Goal: Task Accomplishment & Management: Complete application form

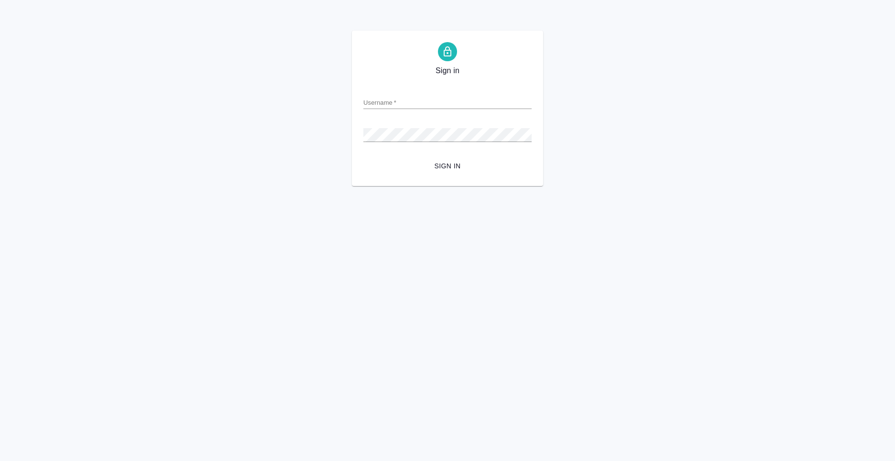
click at [424, 85] on form "Username   * Password   * urlPath   * / Sign in" at bounding box center [447, 127] width 168 height 94
click at [424, 94] on div "Username   *" at bounding box center [447, 98] width 168 height 21
click at [427, 100] on input "Username   *" at bounding box center [447, 102] width 168 height 13
type input "anton.nikiforov@awatera.com"
click at [455, 163] on span "Sign in" at bounding box center [447, 166] width 153 height 12
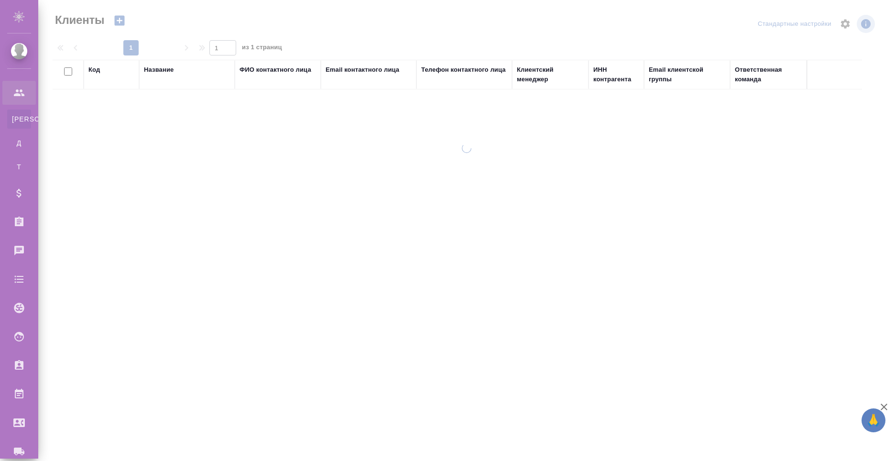
select select "RU"
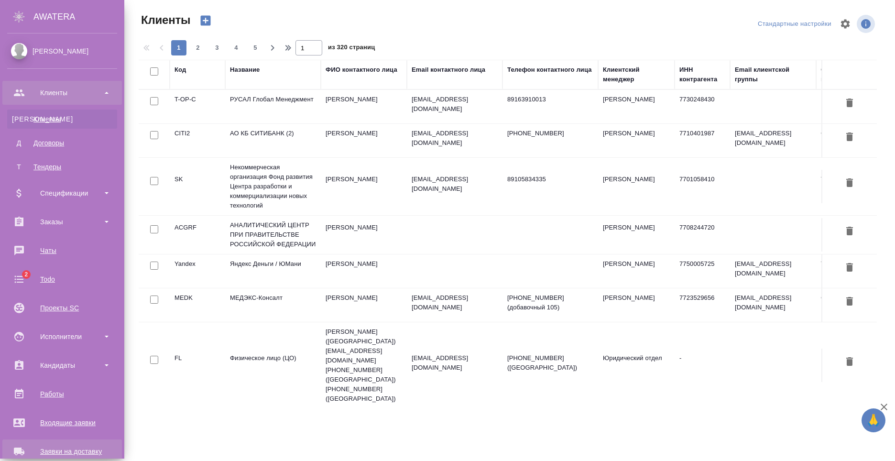
scroll to position [163, 0]
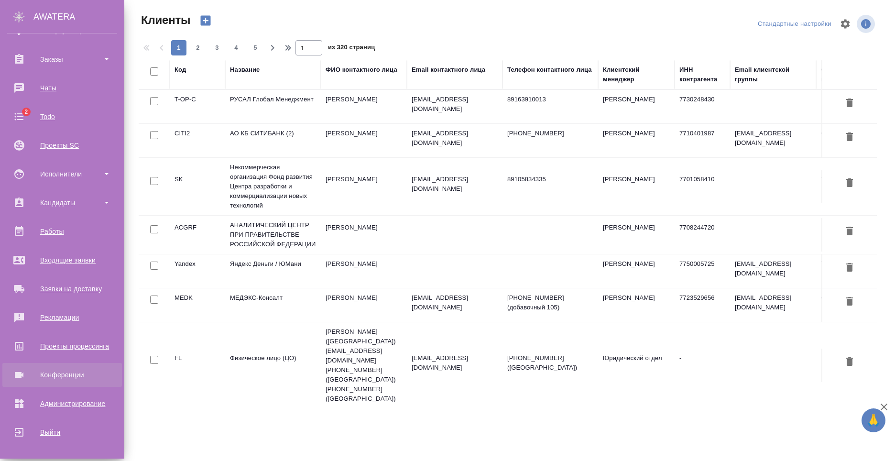
click at [77, 369] on div "Конференции" at bounding box center [62, 375] width 110 height 14
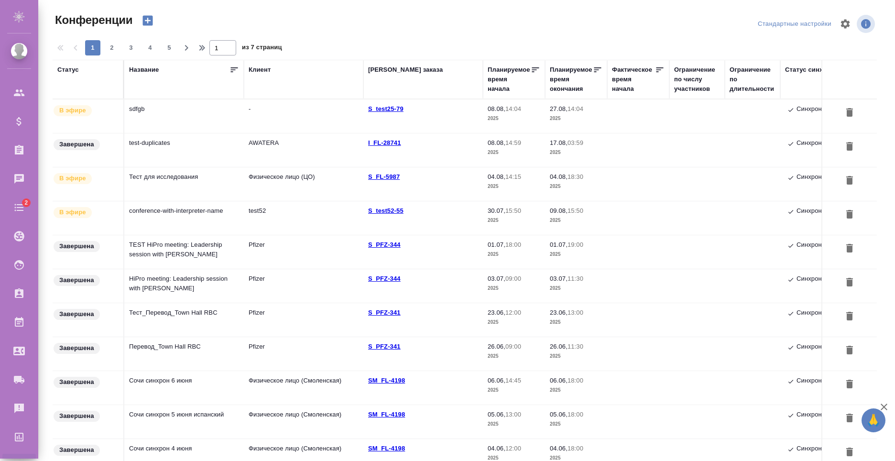
type input "[PERSON_NAME]"
click at [193, 114] on td "sdfgb" at bounding box center [184, 115] width 120 height 33
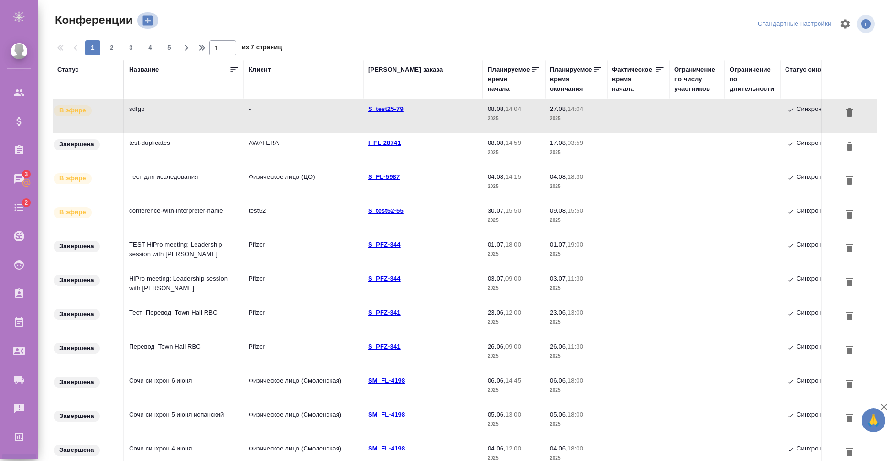
click at [152, 20] on icon "button" at bounding box center [148, 21] width 10 height 10
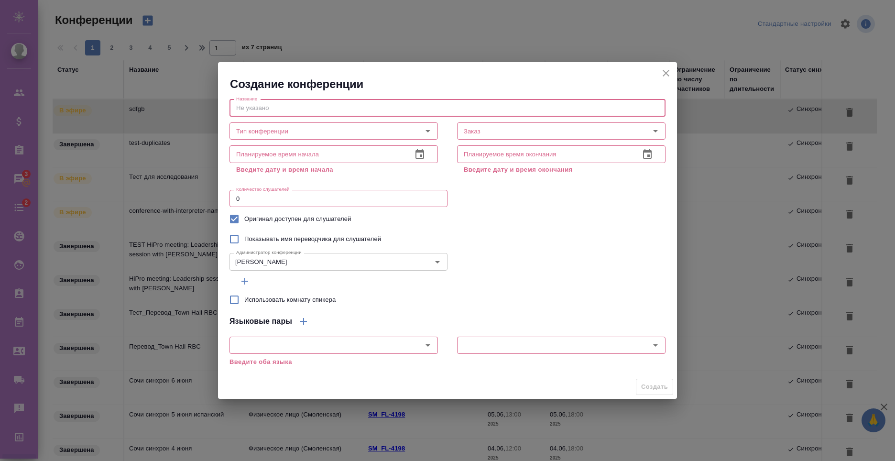
click at [300, 116] on input "text" at bounding box center [448, 107] width 436 height 17
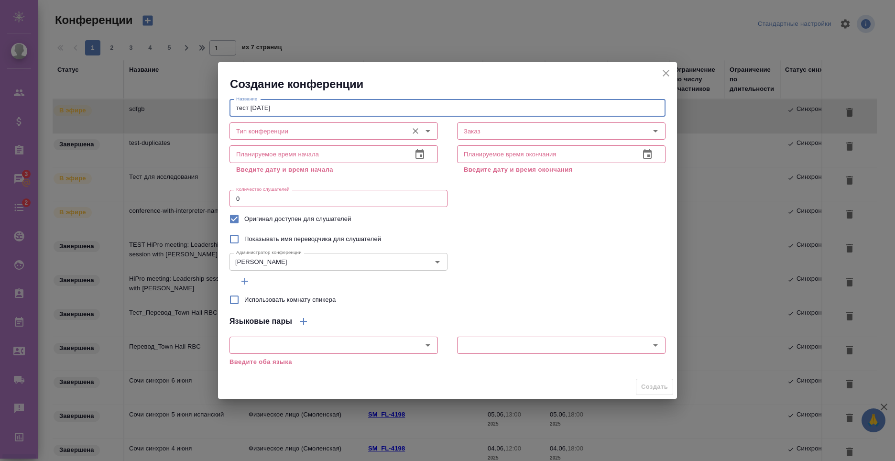
type input "тест [DATE]"
click at [298, 135] on input "Тип конференции" at bounding box center [317, 130] width 171 height 11
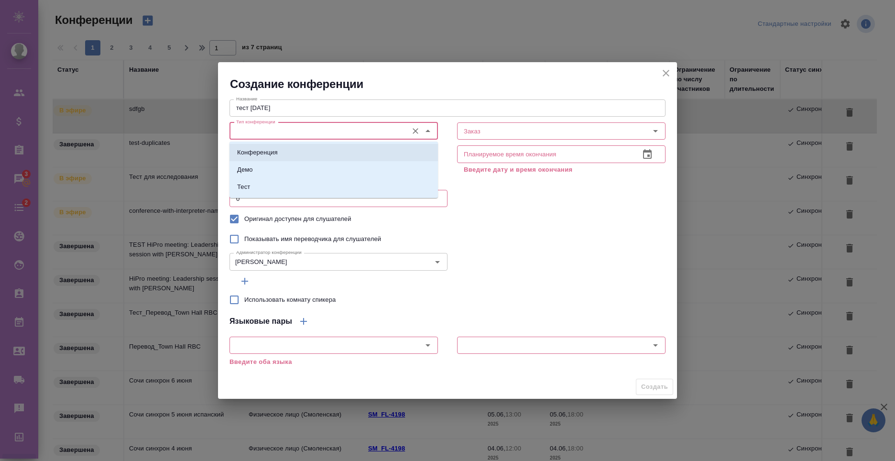
click at [285, 154] on li "Конференция" at bounding box center [334, 152] width 208 height 17
type input "Конференция"
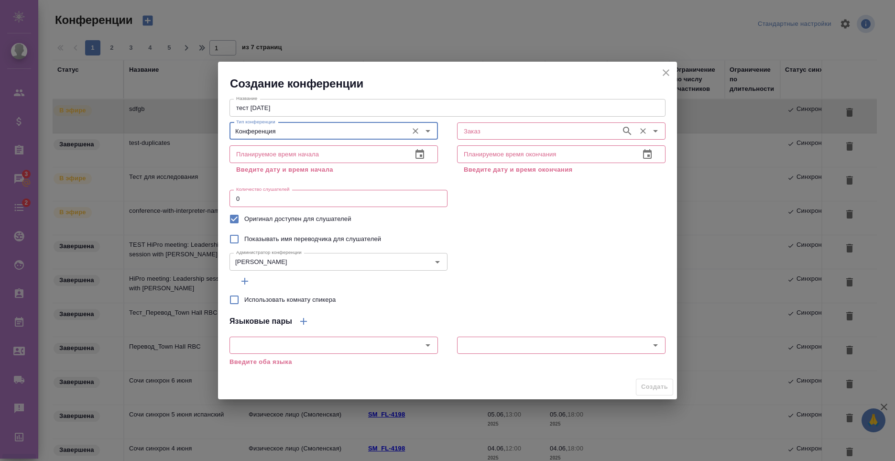
click at [472, 132] on input "Заказ" at bounding box center [538, 130] width 156 height 11
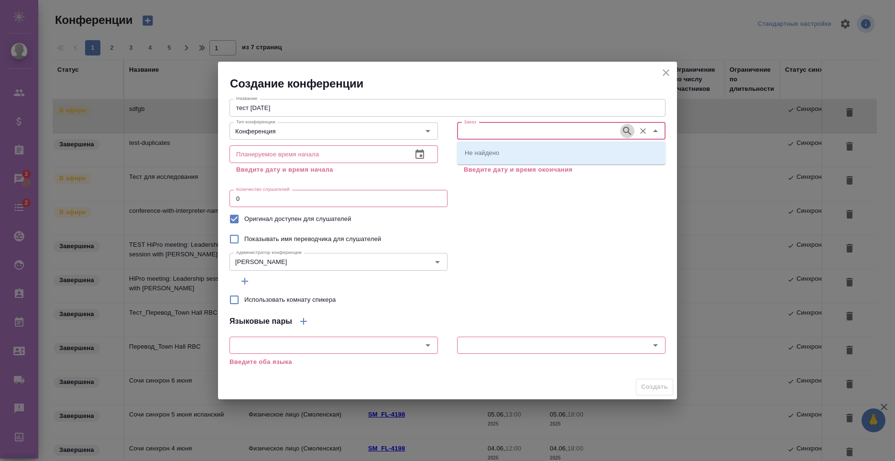
click at [627, 130] on icon "button" at bounding box center [627, 130] width 11 height 11
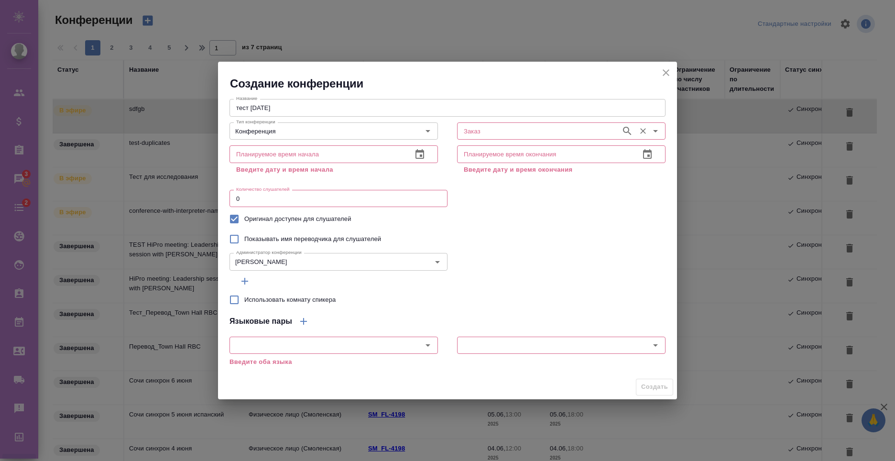
click at [541, 135] on input "Заказ" at bounding box center [538, 130] width 156 height 11
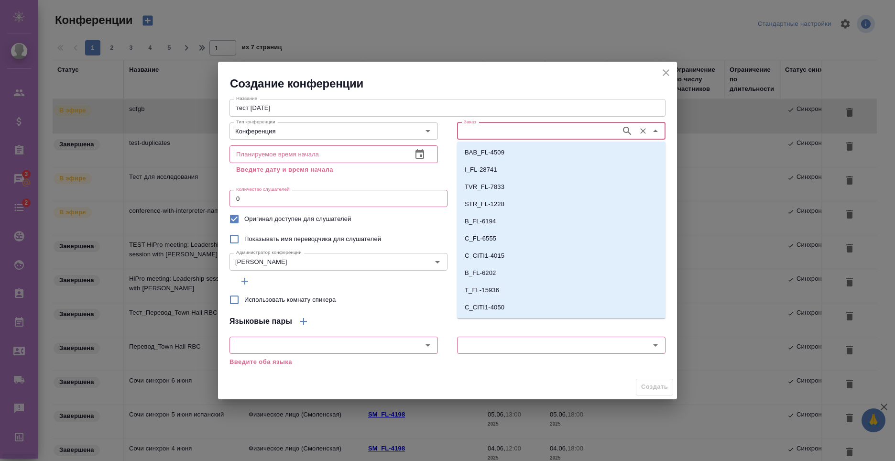
paste input "S_test52-54"
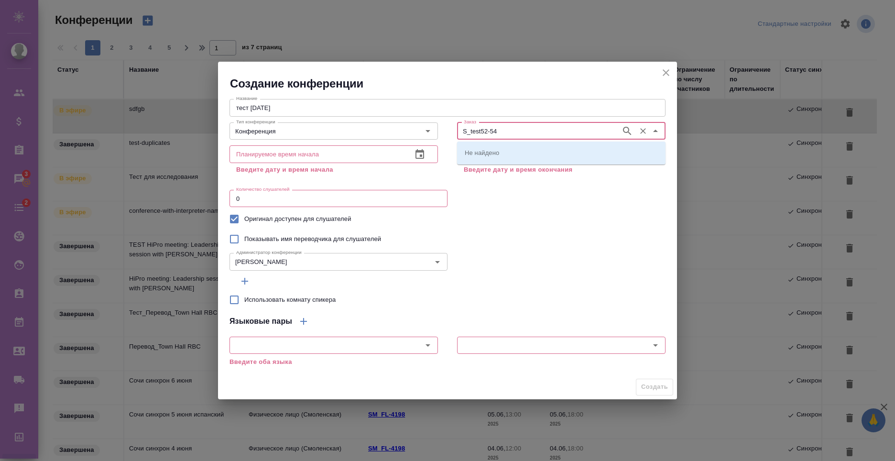
type input "S_test52-54"
click at [544, 153] on li "S_test52-54" at bounding box center [561, 152] width 208 height 17
type input "S_test52-54"
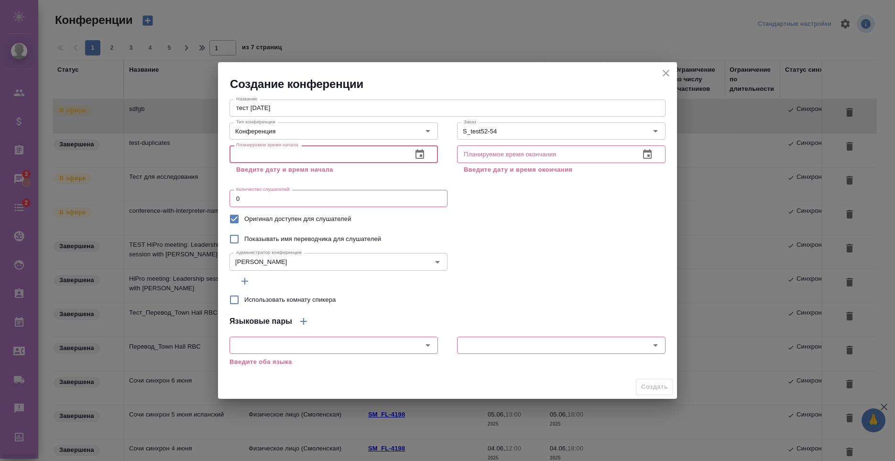
click at [310, 158] on input "text" at bounding box center [317, 153] width 175 height 17
click at [425, 155] on icon "button" at bounding box center [419, 154] width 11 height 11
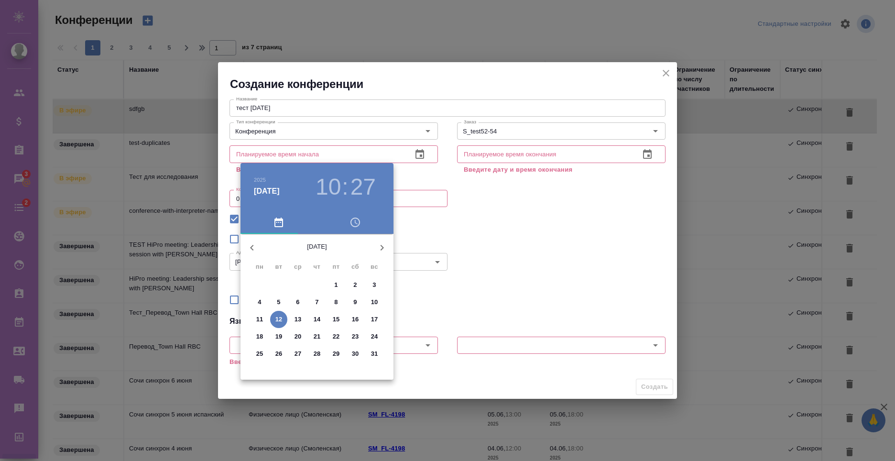
click at [281, 321] on p "12" at bounding box center [278, 320] width 7 height 10
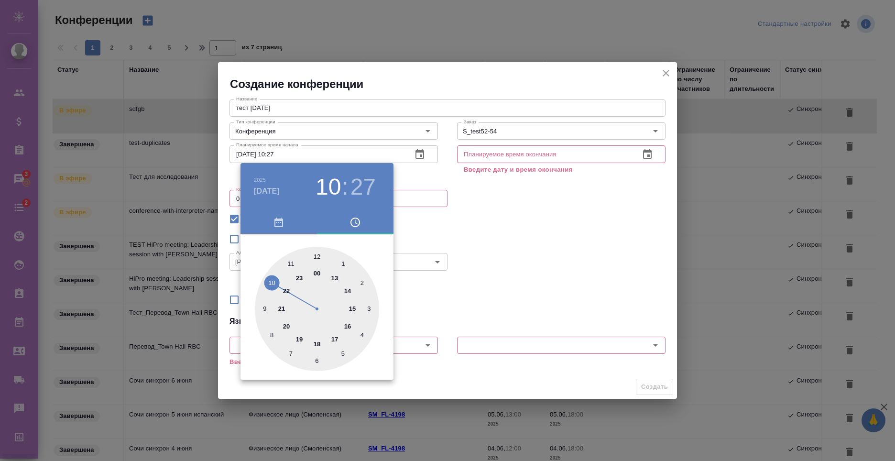
drag, startPoint x: 270, startPoint y: 282, endPoint x: 276, endPoint y: 275, distance: 8.8
click at [276, 275] on div at bounding box center [317, 309] width 124 height 124
type input "[DATE] 10:40"
drag, startPoint x: 333, startPoint y: 356, endPoint x: 258, endPoint y: 343, distance: 76.7
click at [258, 343] on div at bounding box center [317, 309] width 124 height 124
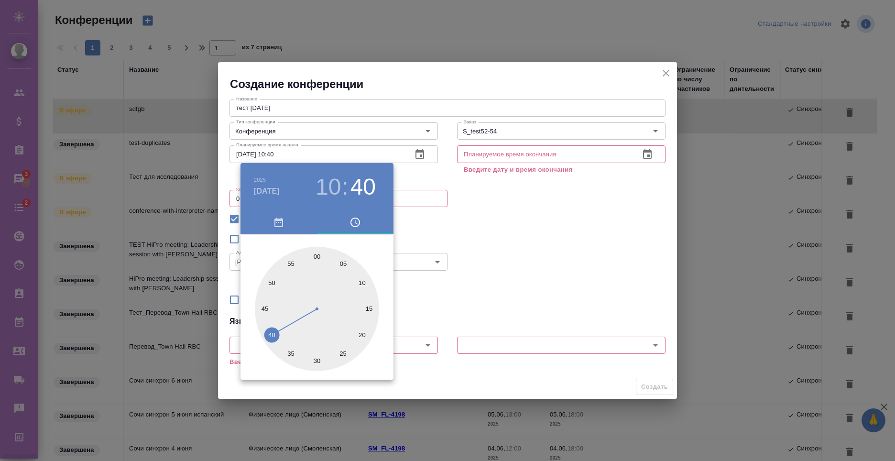
click at [483, 234] on div at bounding box center [447, 230] width 895 height 461
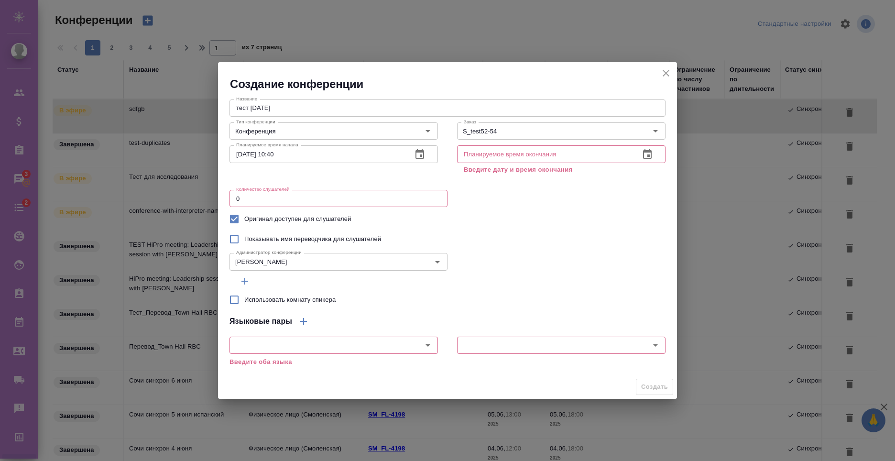
click at [645, 155] on icon "button" at bounding box center [647, 154] width 11 height 11
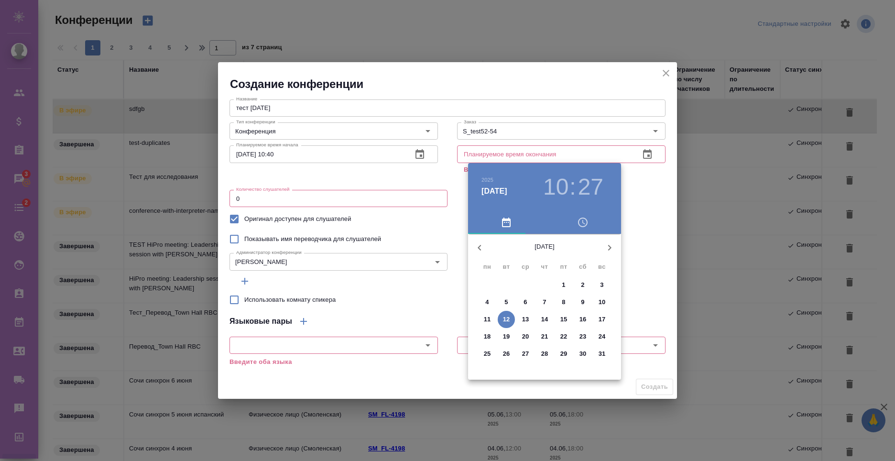
click at [563, 319] on p "15" at bounding box center [563, 320] width 7 height 10
type input "[DATE] 10:27"
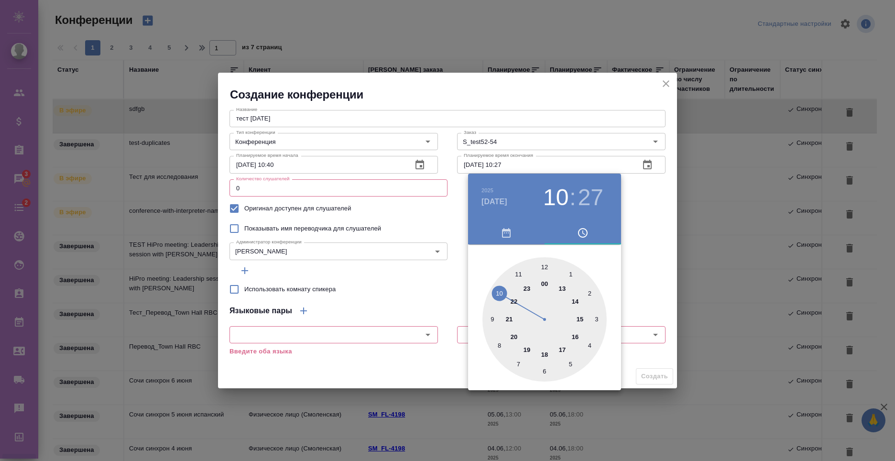
click at [657, 225] on div at bounding box center [447, 230] width 895 height 461
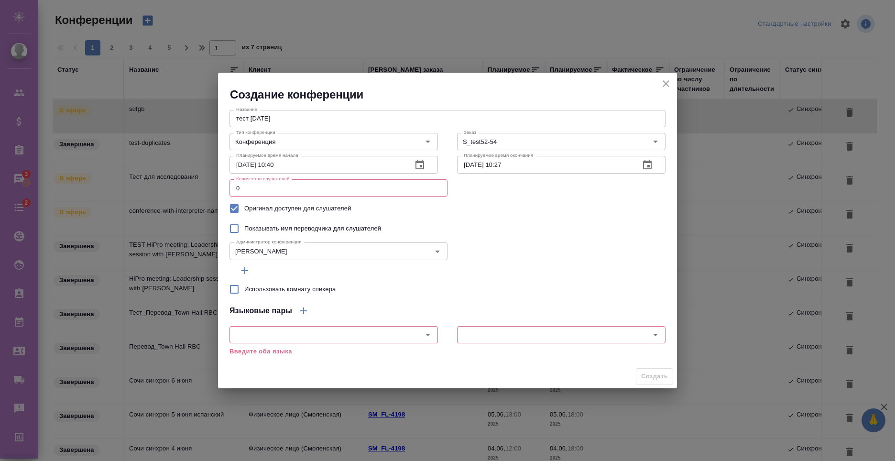
click at [338, 181] on input "0" at bounding box center [339, 187] width 218 height 17
type input "10"
click at [522, 220] on div "Показывать имя переводчика для слушателей" at bounding box center [448, 229] width 436 height 20
click at [319, 225] on span "Показывать имя переводчика для слушателей" at bounding box center [312, 229] width 137 height 10
click at [244, 225] on input "Показывать имя переводчика для слушателей" at bounding box center [234, 229] width 20 height 20
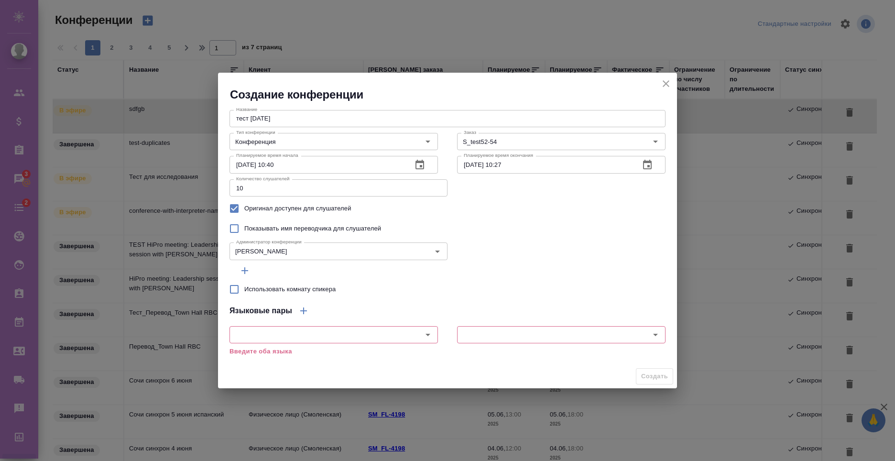
checkbox input "true"
click at [302, 292] on span "Использовать комнату спикера" at bounding box center [289, 289] width 91 height 10
click at [244, 292] on input "Использовать комнату спикера" at bounding box center [234, 289] width 20 height 20
checkbox input "true"
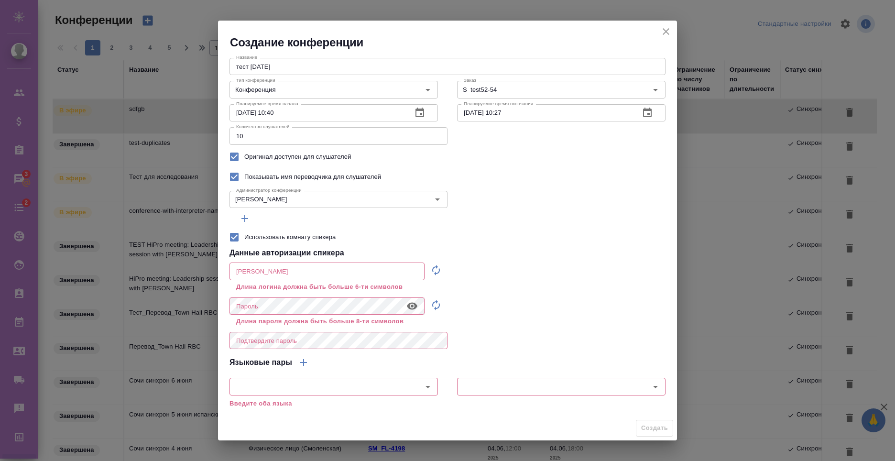
click at [288, 275] on input "text" at bounding box center [327, 270] width 195 height 17
click at [438, 274] on icon "button" at bounding box center [435, 269] width 11 height 11
type input "speaker_gaFlU7CL"
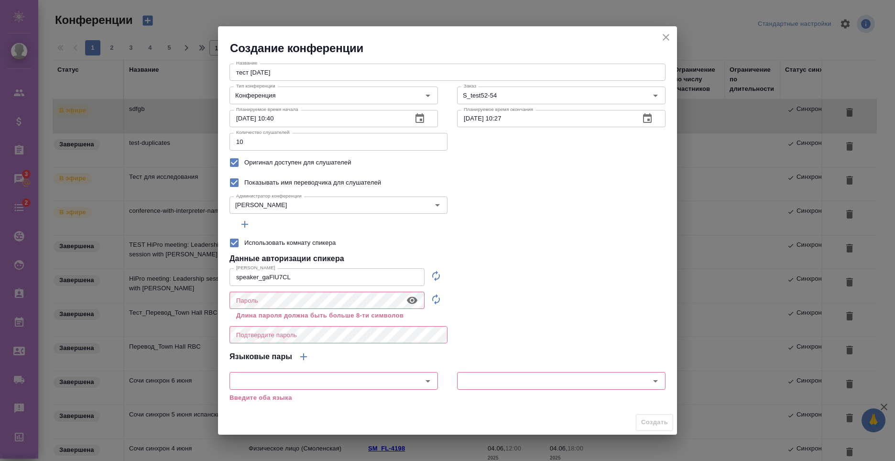
click at [436, 299] on icon "button" at bounding box center [435, 299] width 11 height 11
click at [409, 300] on icon "button" at bounding box center [412, 299] width 11 height 7
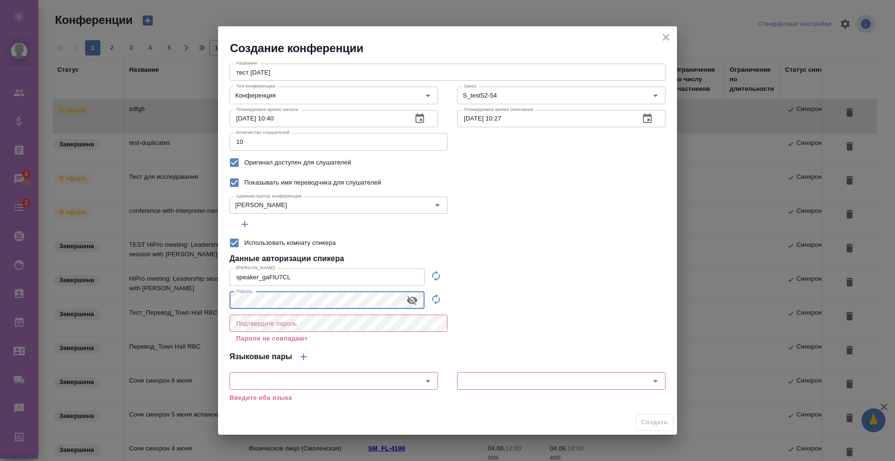
click at [202, 297] on div "Создание конференции Название тест 12-08-25 Название Тип конференции Конференци…" at bounding box center [447, 230] width 895 height 461
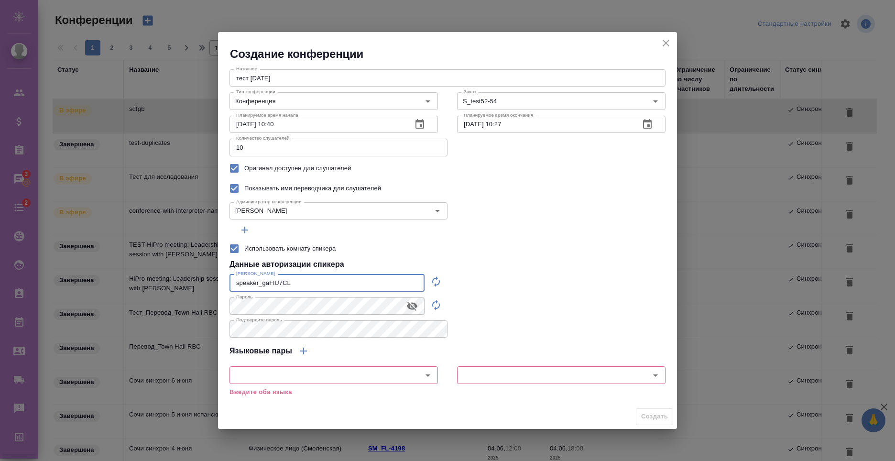
click at [303, 284] on input "speaker_gaFlU7CL" at bounding box center [327, 282] width 195 height 17
drag, startPoint x: 307, startPoint y: 280, endPoint x: 200, endPoint y: 279, distance: 107.6
click at [200, 279] on div "Создание конференции Название тест 12-08-25 Название Тип конференции Конференци…" at bounding box center [447, 230] width 895 height 461
click at [214, 301] on div "Создание конференции Название тест 12-08-25 Название Тип конференции Конференци…" at bounding box center [447, 230] width 895 height 461
click at [558, 265] on div "Данные авторизации спикера" at bounding box center [448, 264] width 436 height 11
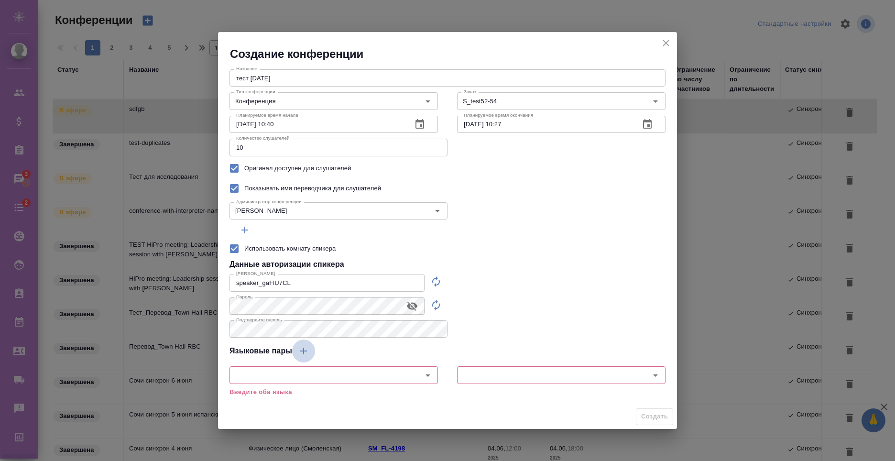
click at [308, 352] on icon "button" at bounding box center [303, 350] width 11 height 11
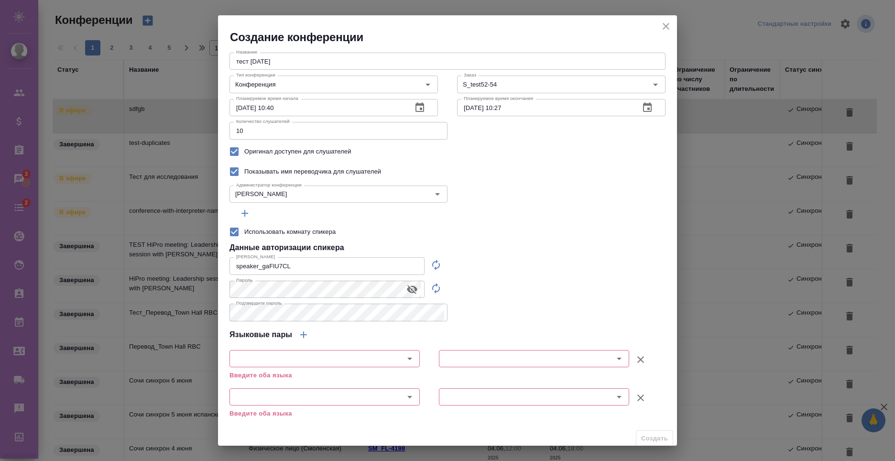
click at [640, 401] on button "Использовать комнату спикера" at bounding box center [640, 397] width 23 height 23
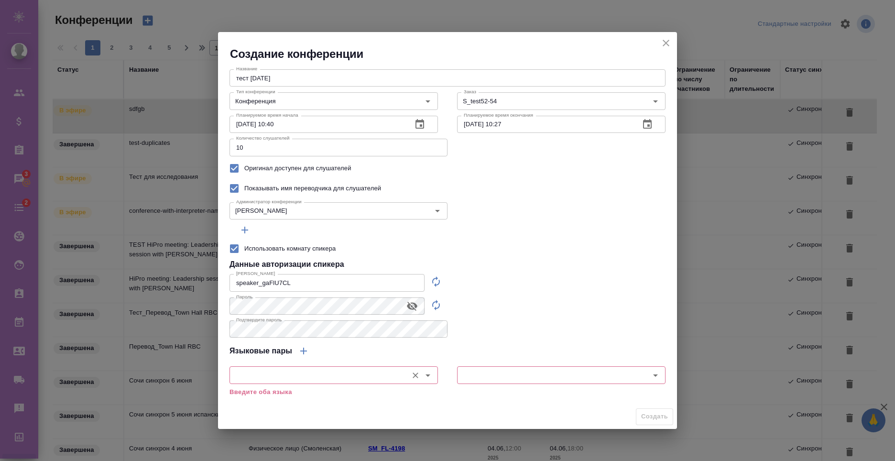
click at [356, 370] on input "text" at bounding box center [317, 374] width 171 height 11
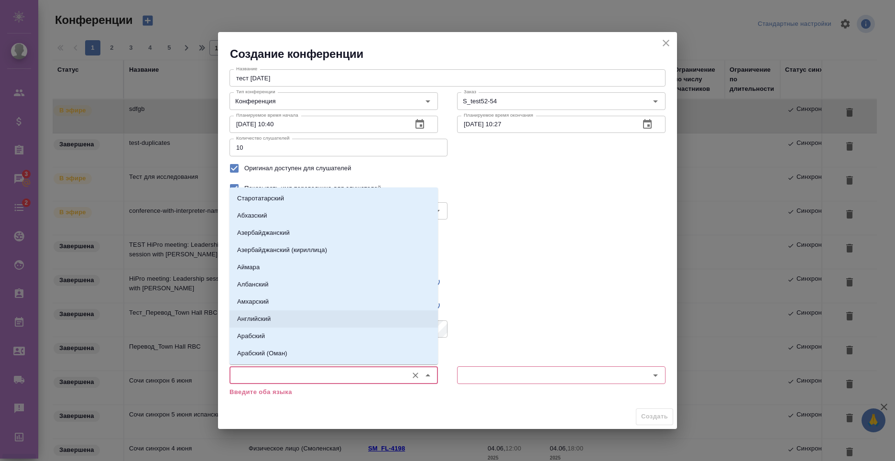
click at [284, 317] on li "Английский" at bounding box center [334, 318] width 208 height 17
type input "Английский"
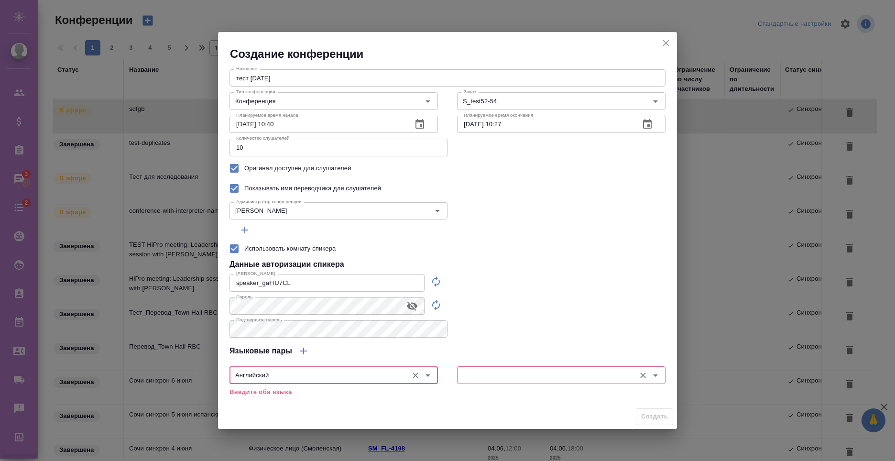
click at [558, 380] on input "text" at bounding box center [545, 374] width 171 height 11
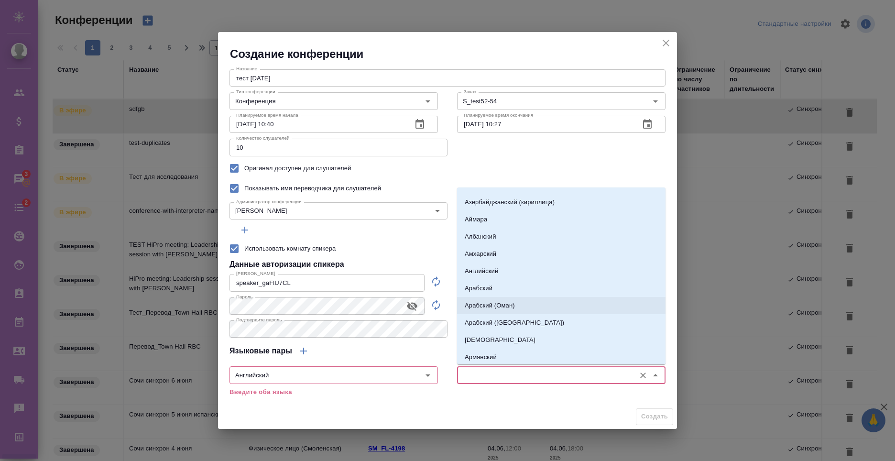
scroll to position [143, 0]
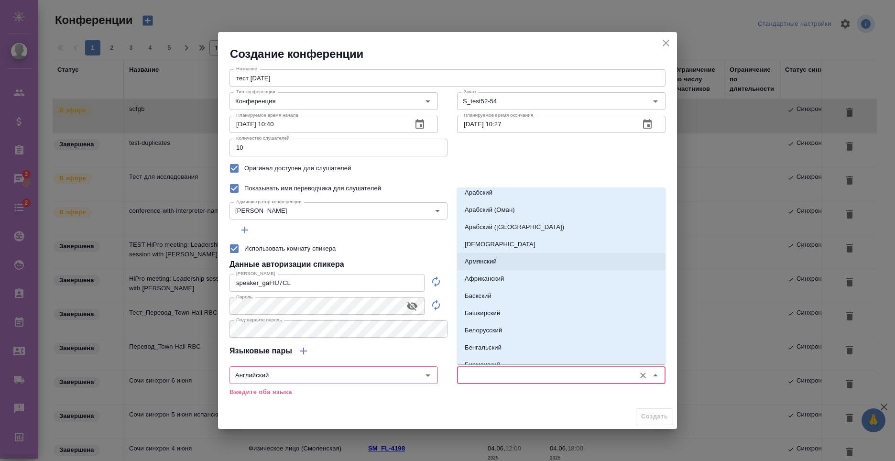
click at [506, 262] on li "Армянский" at bounding box center [561, 261] width 208 height 17
type input "Армянский"
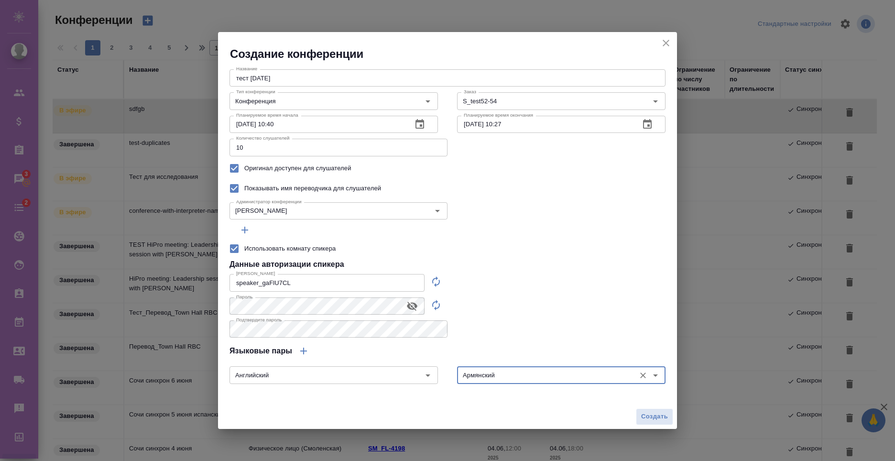
click at [306, 349] on icon "button" at bounding box center [303, 350] width 11 height 11
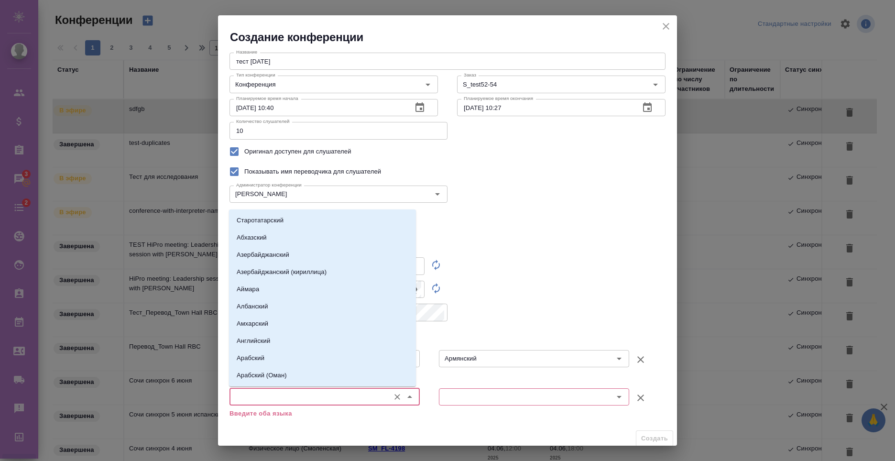
click at [280, 401] on input "text" at bounding box center [308, 396] width 153 height 11
click at [290, 355] on li "Арабский" at bounding box center [322, 358] width 187 height 17
type input "Арабский"
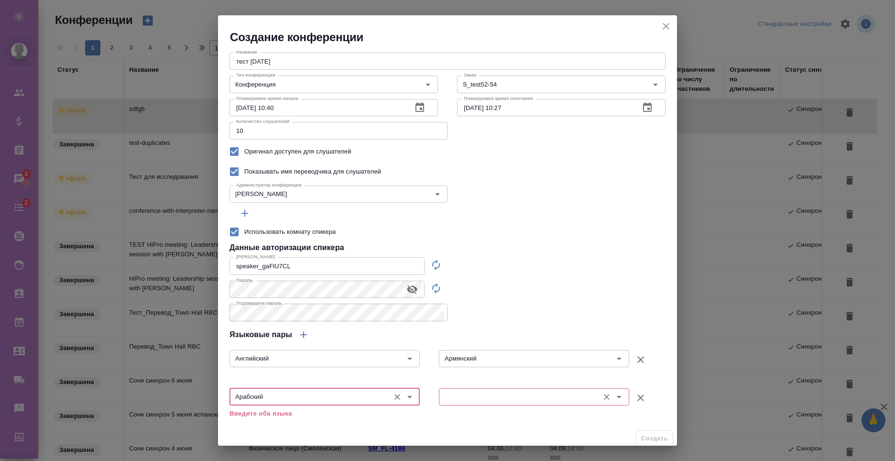
click at [459, 394] on input "text" at bounding box center [518, 396] width 153 height 11
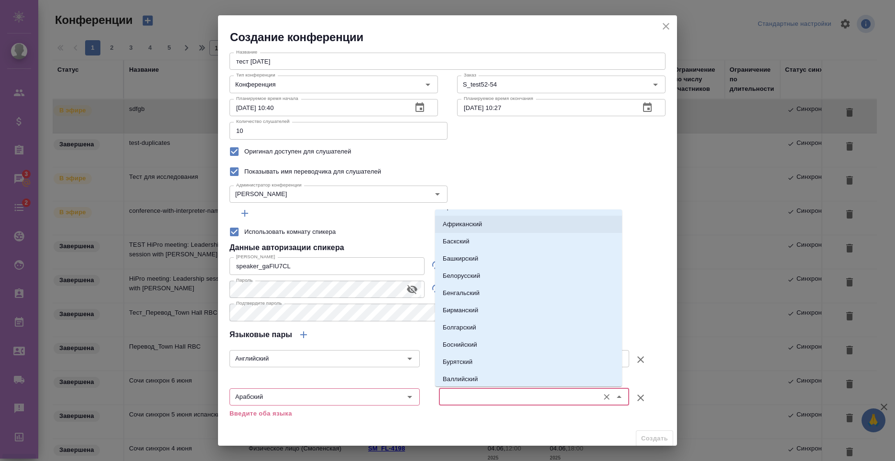
scroll to position [239, 0]
click at [473, 341] on li "Бурятский" at bounding box center [528, 342] width 187 height 17
type input "Бурятский"
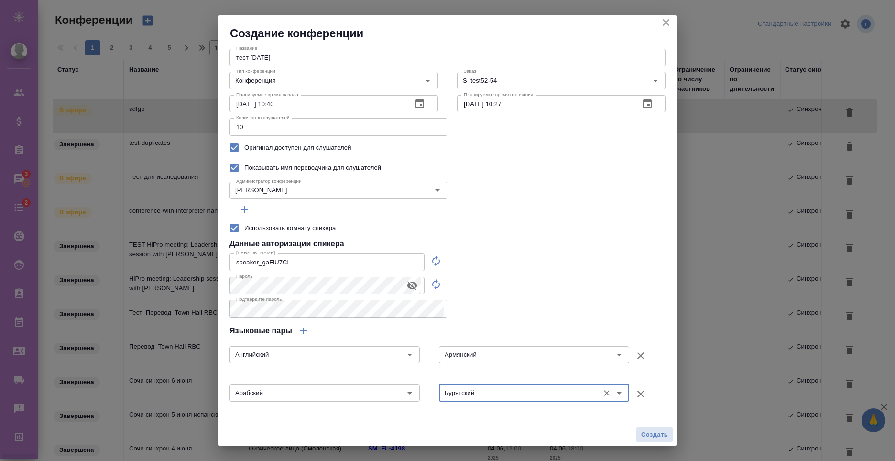
scroll to position [5, 0]
click at [651, 431] on span "Создать" at bounding box center [654, 433] width 27 height 11
type input "0"
checkbox input "false"
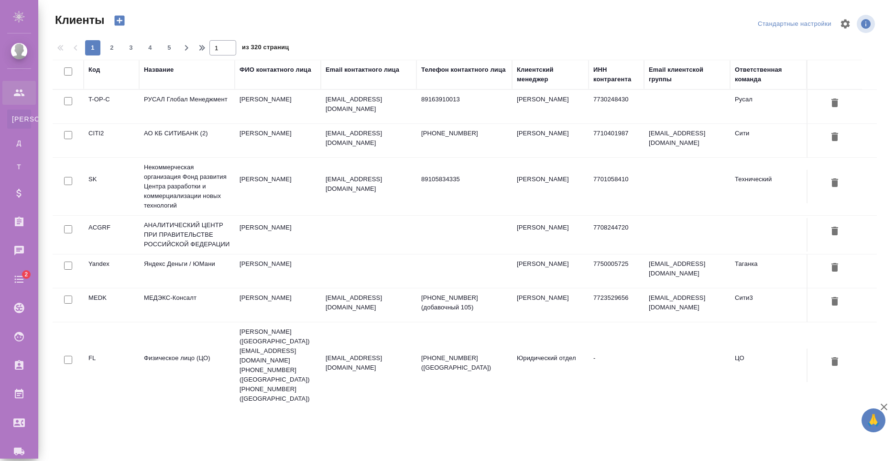
select select "RU"
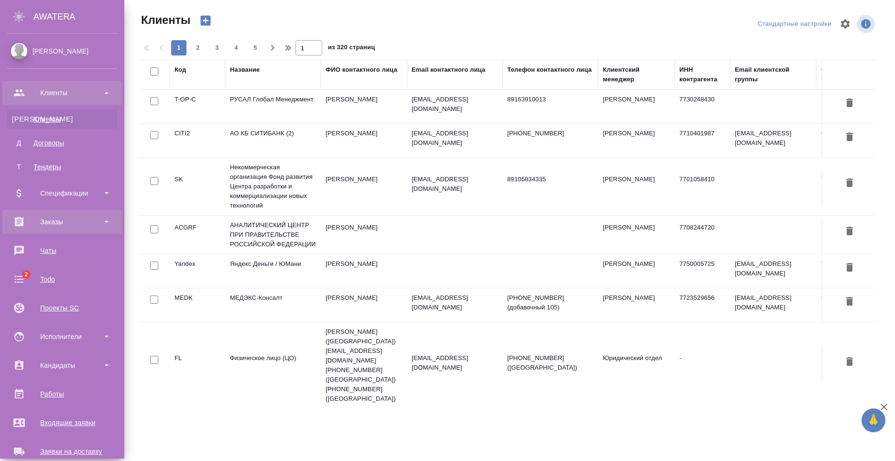
click at [55, 222] on div "Заказы" at bounding box center [62, 222] width 110 height 14
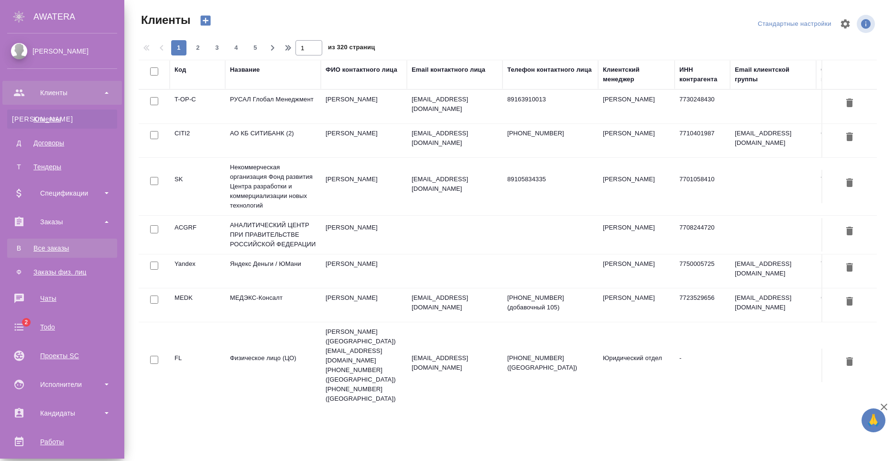
click at [68, 242] on link "В Все заказы" at bounding box center [62, 248] width 110 height 19
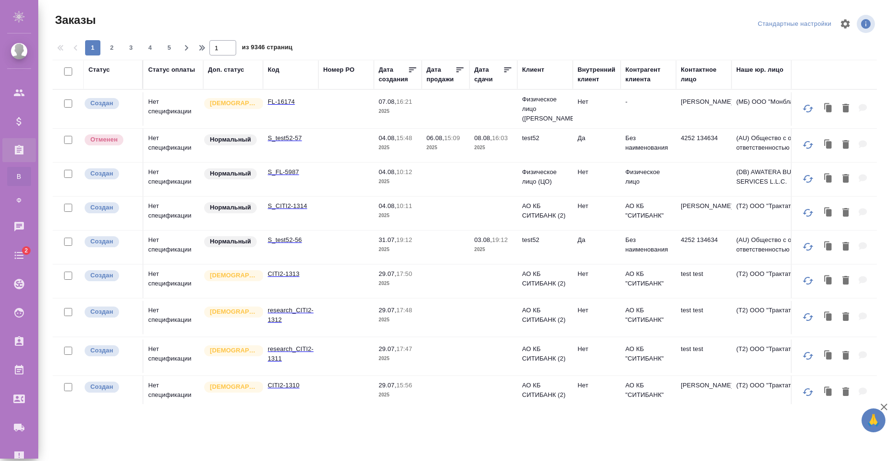
scroll to position [191, 0]
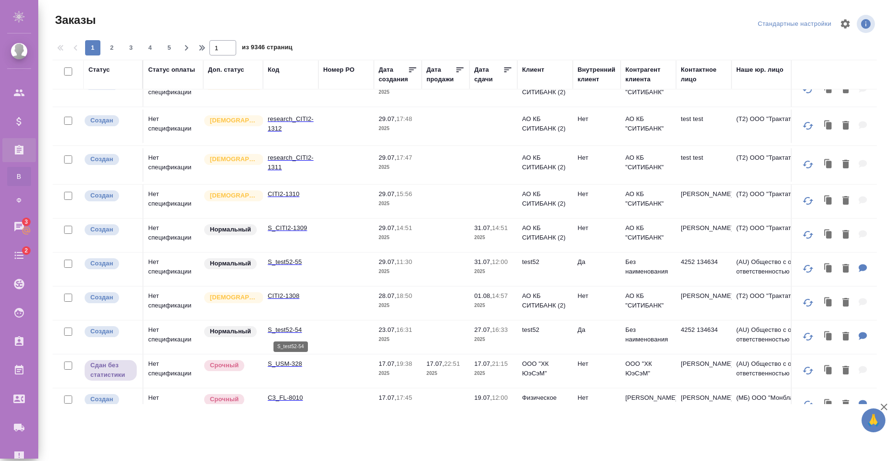
click at [286, 332] on p "S_test52-54" at bounding box center [291, 330] width 46 height 10
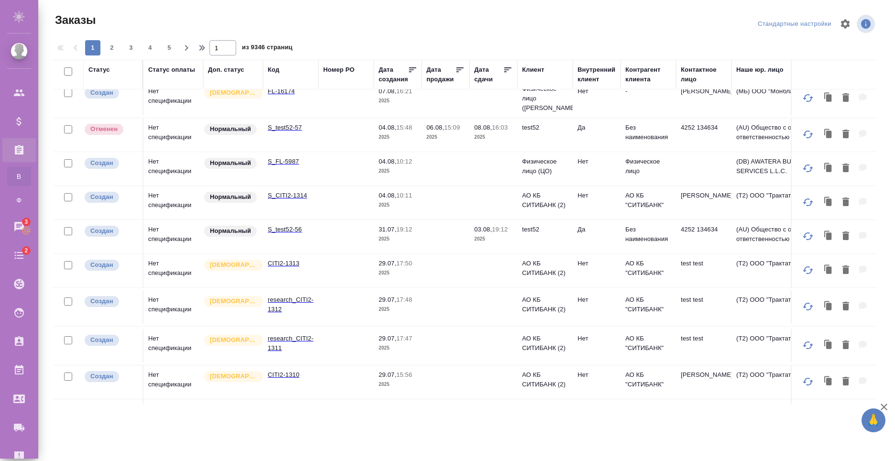
scroll to position [0, 0]
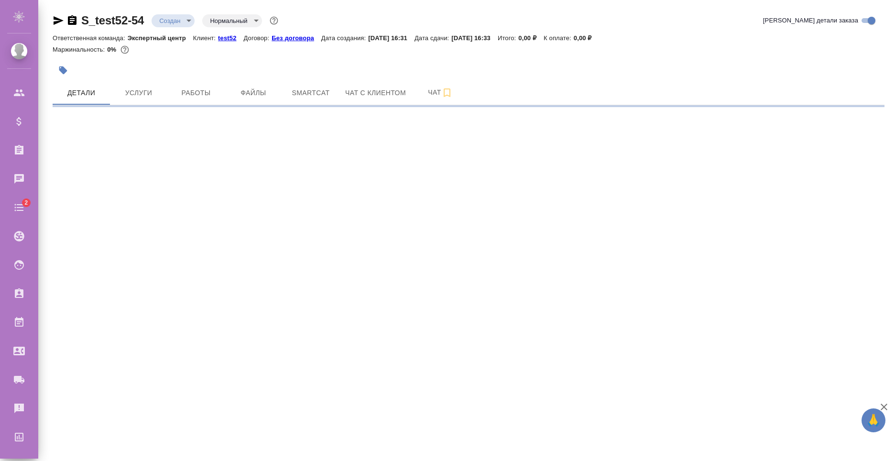
select select "RU"
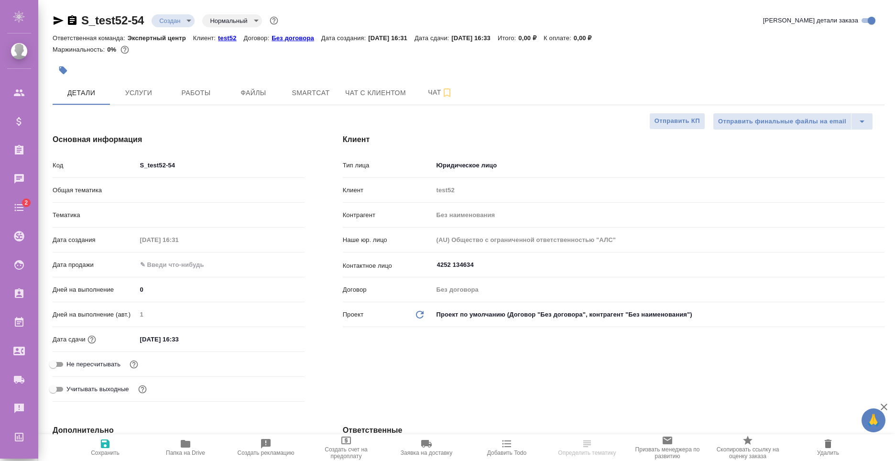
type textarea "x"
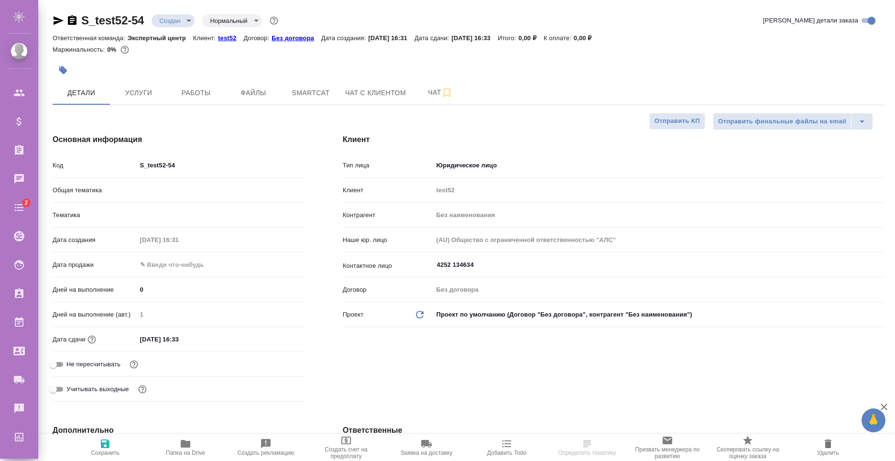
type textarea "x"
drag, startPoint x: 84, startPoint y: 21, endPoint x: 142, endPoint y: 19, distance: 58.3
click at [142, 19] on div "S_test52-54 Создан new Нормальный normal" at bounding box center [167, 20] width 228 height 15
copy link "S_test52-54"
type textarea "x"
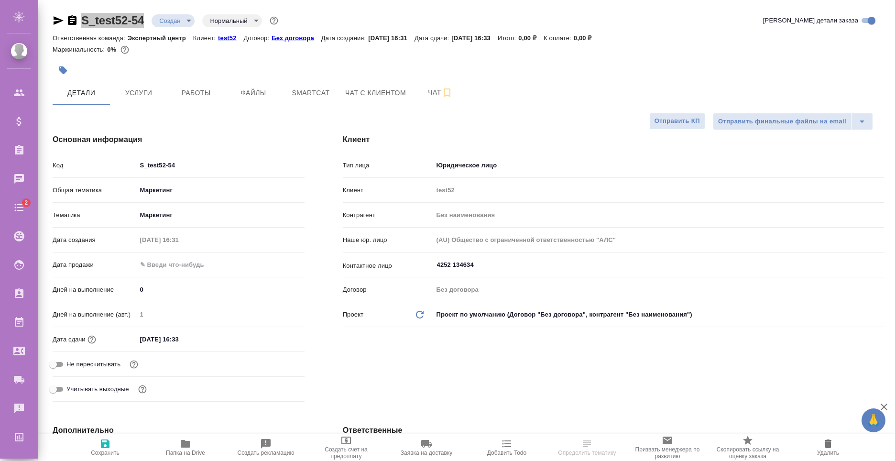
type textarea "x"
select select "RU"
type textarea "x"
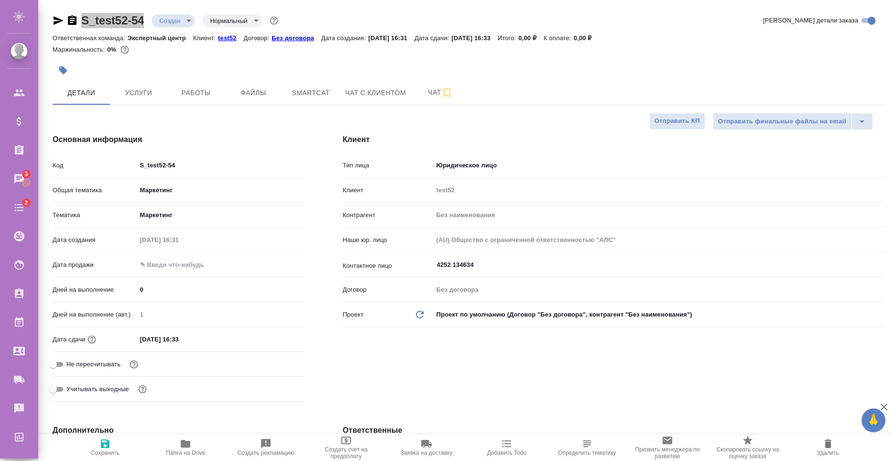
type textarea "x"
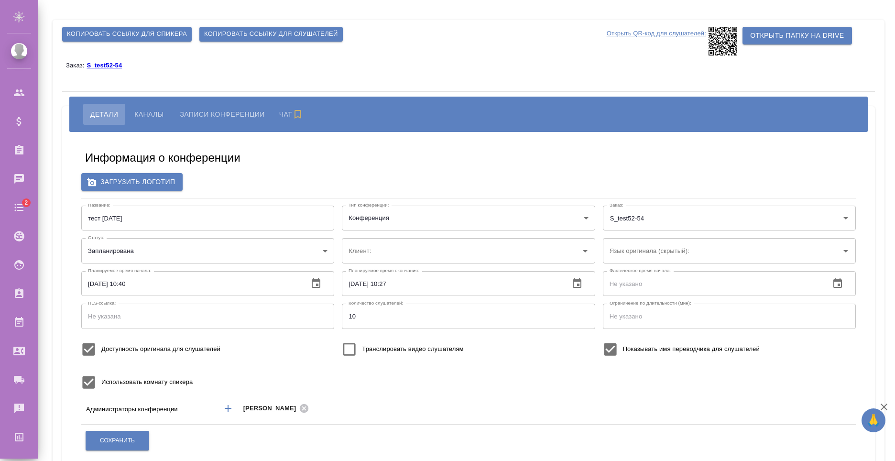
type input "test52"
click at [151, 107] on button "Каналы" at bounding box center [149, 114] width 44 height 21
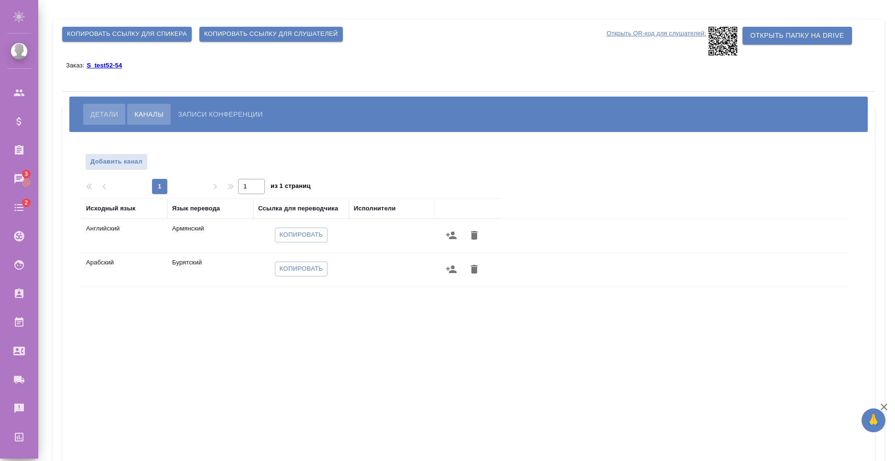
click at [103, 107] on button "Детали" at bounding box center [104, 114] width 42 height 21
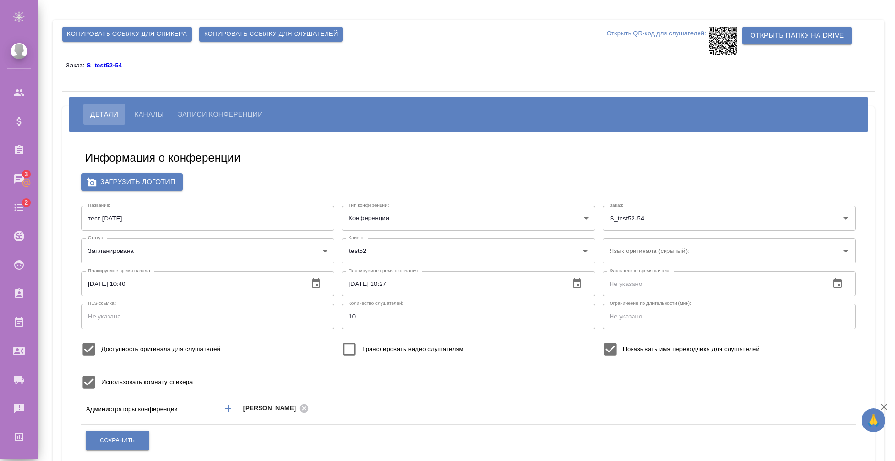
scroll to position [96, 0]
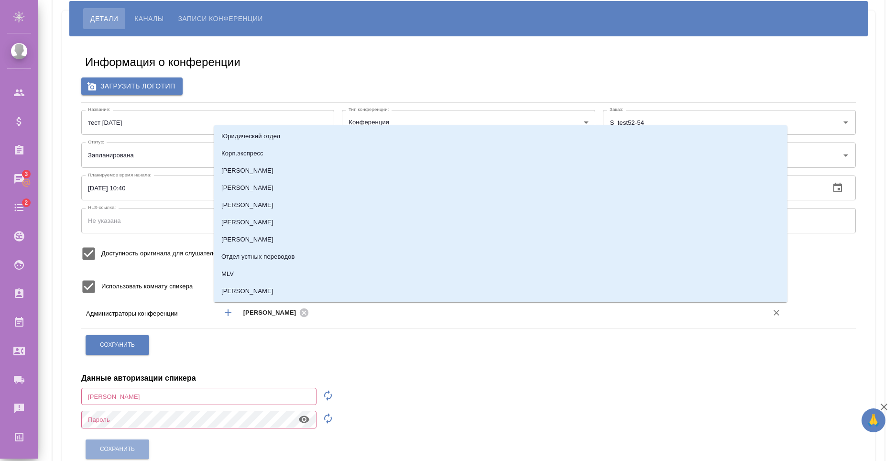
click at [375, 317] on input "text" at bounding box center [532, 312] width 440 height 11
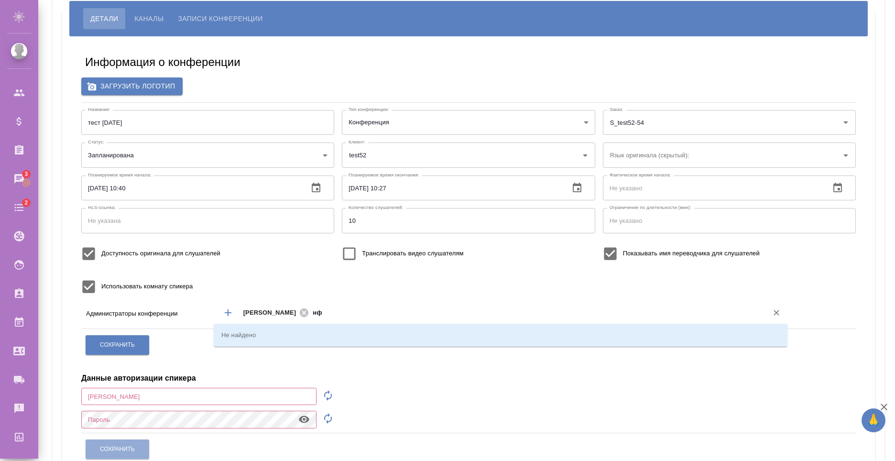
type input "н"
type input "yaro"
type input "g"
type input "чеха"
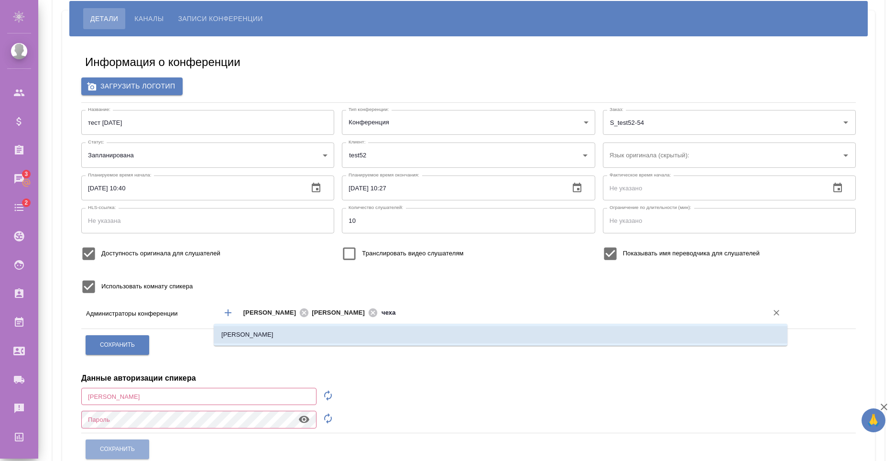
click at [353, 339] on li "[PERSON_NAME]" at bounding box center [501, 334] width 574 height 17
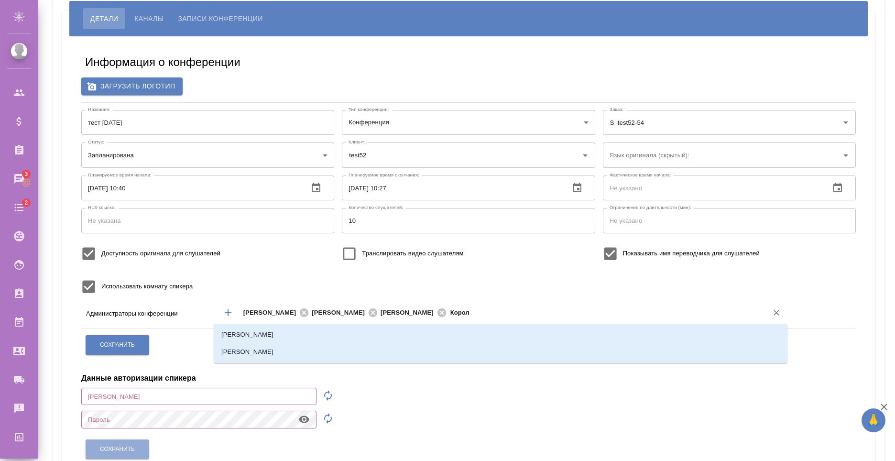
type input "Короле"
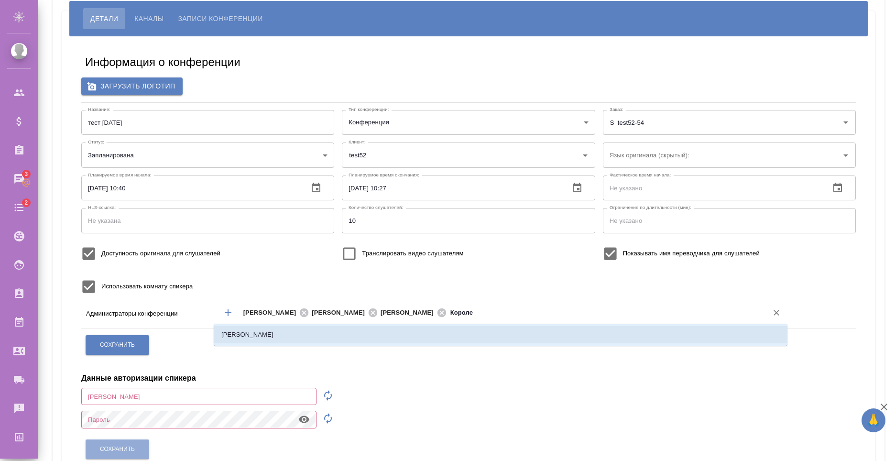
click at [467, 331] on li "[PERSON_NAME]" at bounding box center [501, 334] width 574 height 17
type input "Кудр"
click at [445, 335] on li "[PERSON_NAME]" at bounding box center [501, 334] width 574 height 17
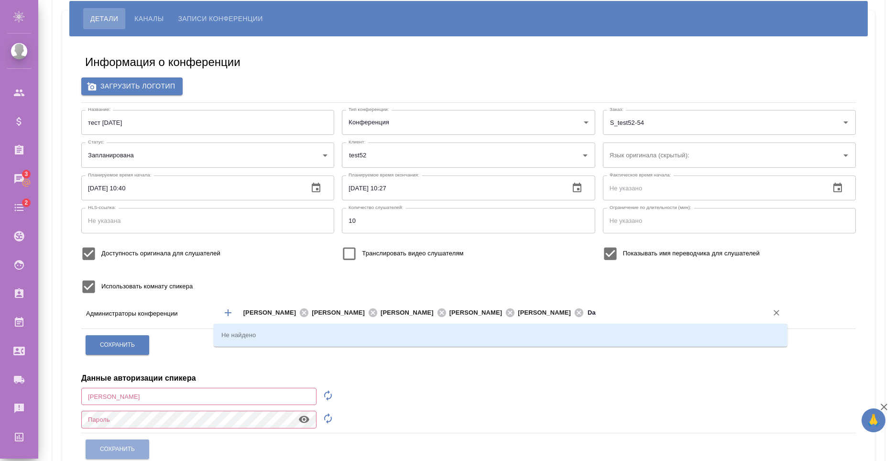
type input "D"
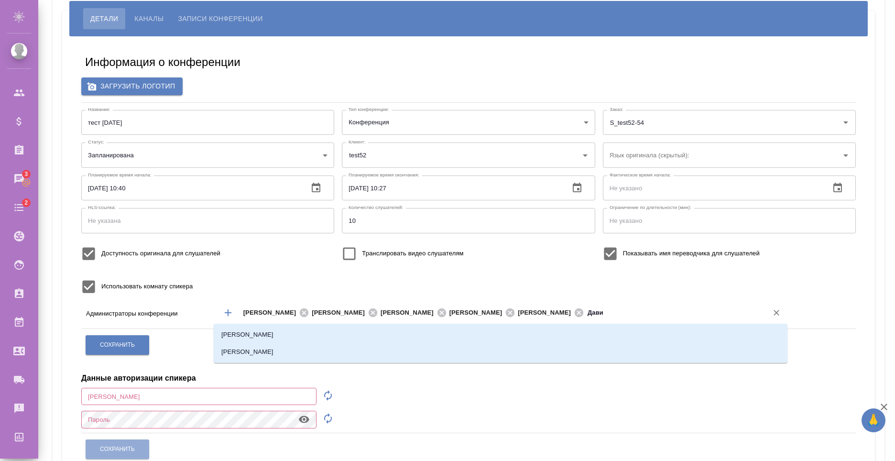
type input "[PERSON_NAME]"
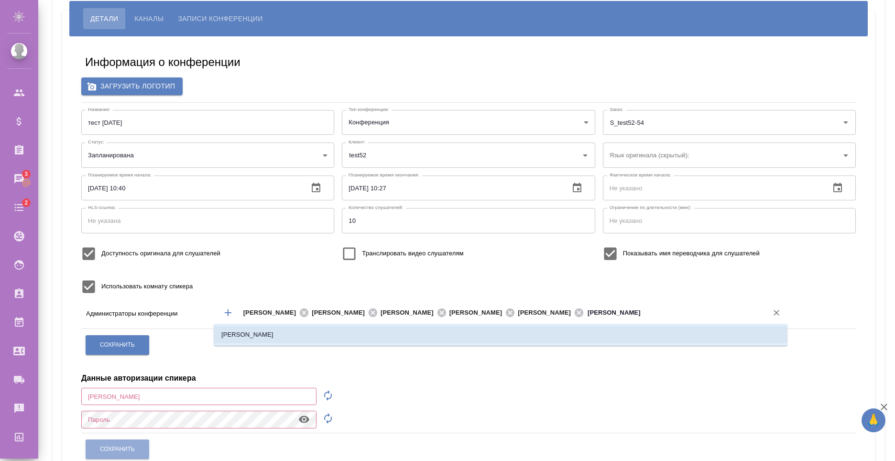
click at [585, 331] on li "[PERSON_NAME]" at bounding box center [501, 334] width 574 height 17
type input "Чепе"
click at [678, 329] on li "[PERSON_NAME]" at bounding box center [501, 334] width 574 height 17
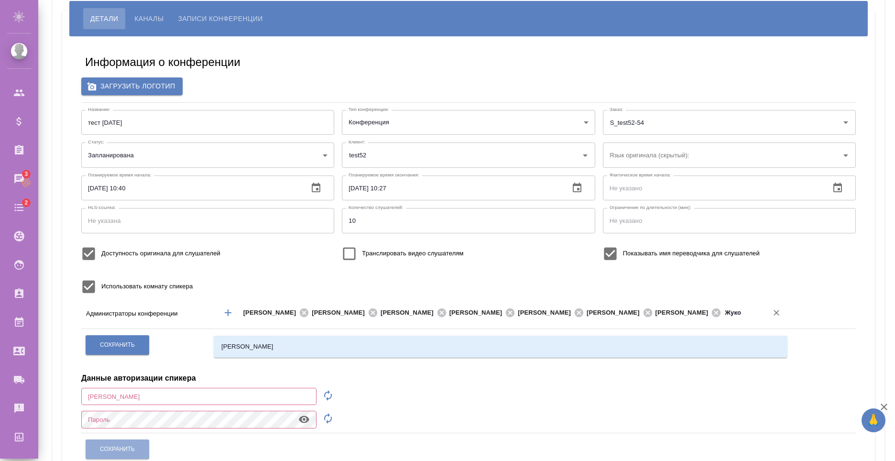
type input "Жуков"
click at [514, 347] on li "[PERSON_NAME]" at bounding box center [501, 346] width 574 height 17
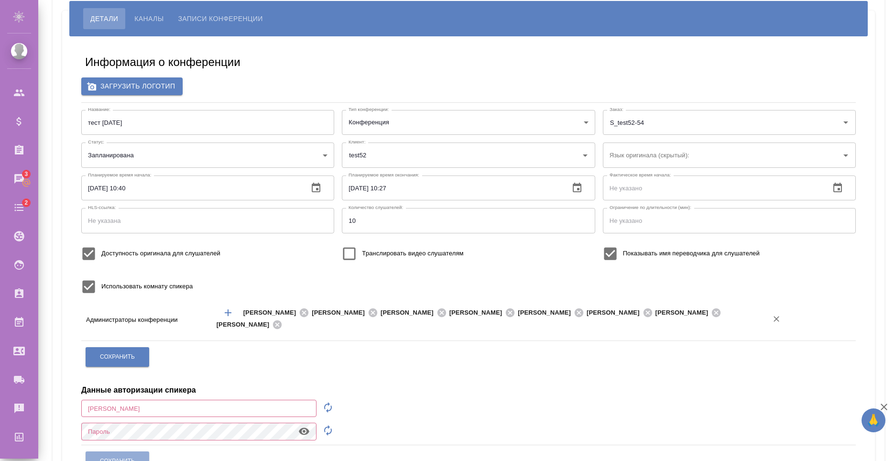
click at [414, 333] on div "[PERSON_NAME] [PERSON_NAME] [PERSON_NAME] [PERSON_NAME] [PERSON_NAME] [PERSON_N…" at bounding box center [501, 319] width 574 height 30
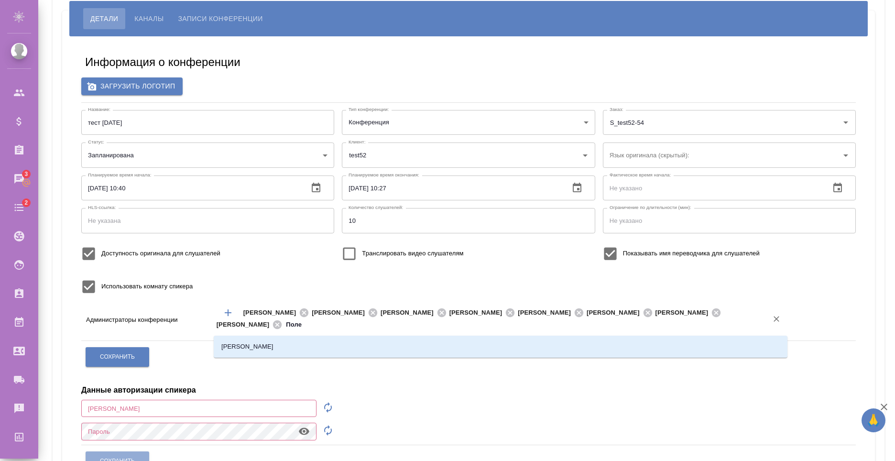
type input "Полещ"
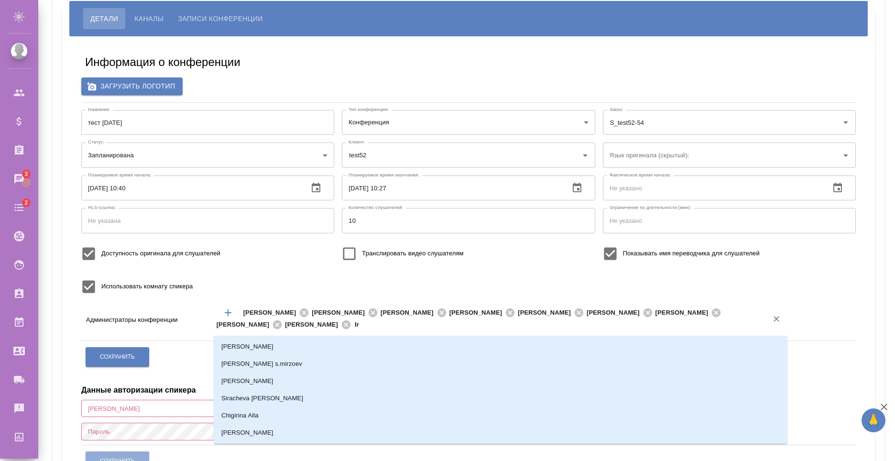
type input "Iri"
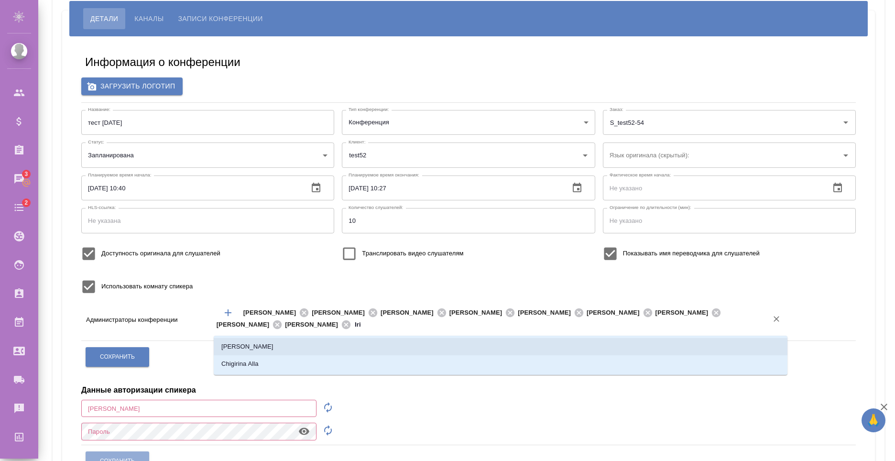
click at [347, 349] on li "[PERSON_NAME]" at bounding box center [501, 346] width 574 height 17
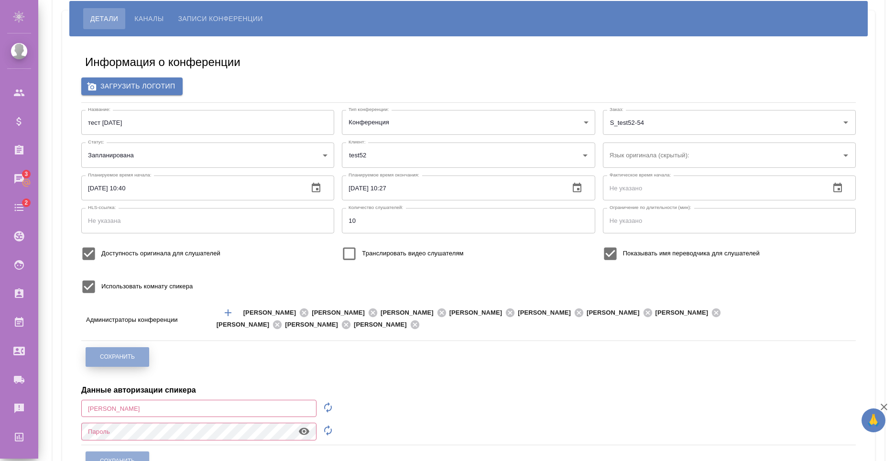
click at [128, 357] on span "Сохранить" at bounding box center [117, 357] width 35 height 8
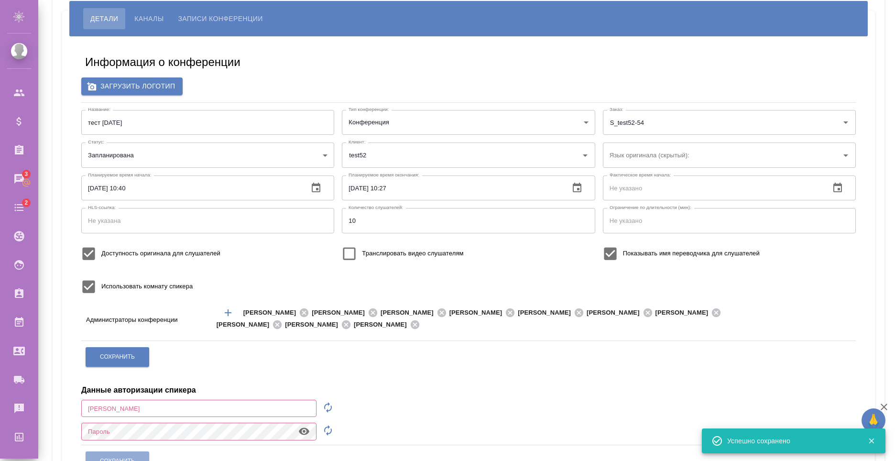
scroll to position [0, 0]
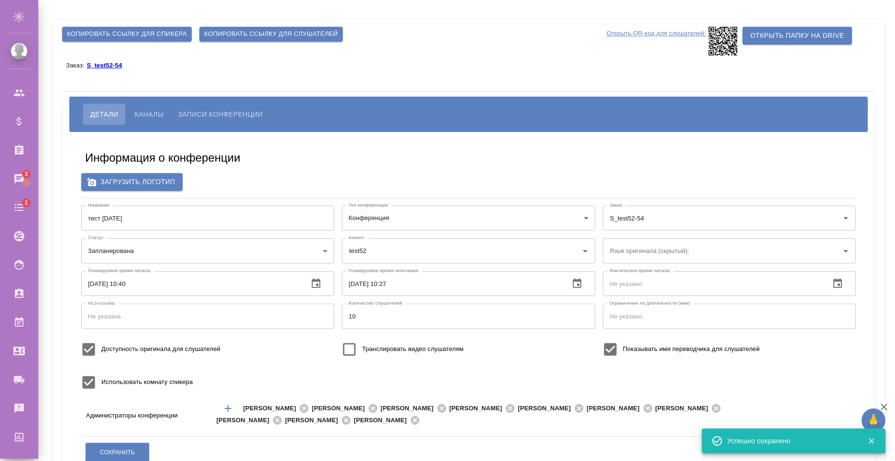
click at [169, 110] on button "Каналы" at bounding box center [149, 114] width 44 height 21
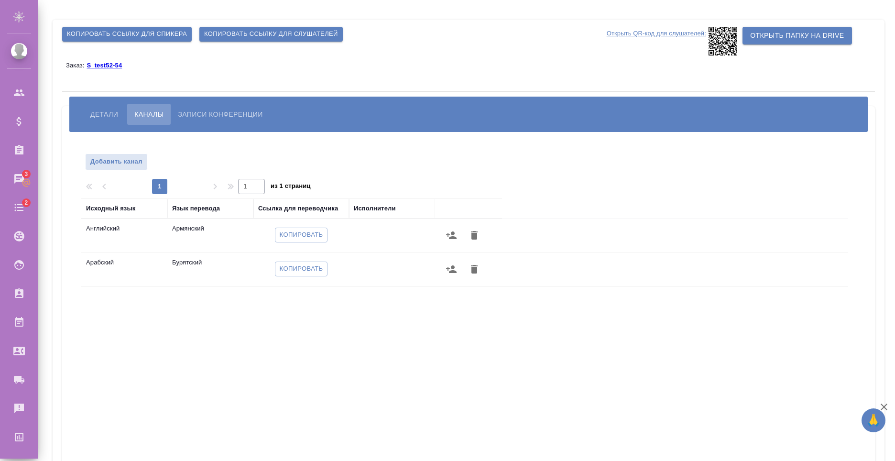
click at [105, 106] on button "Детали" at bounding box center [104, 114] width 42 height 21
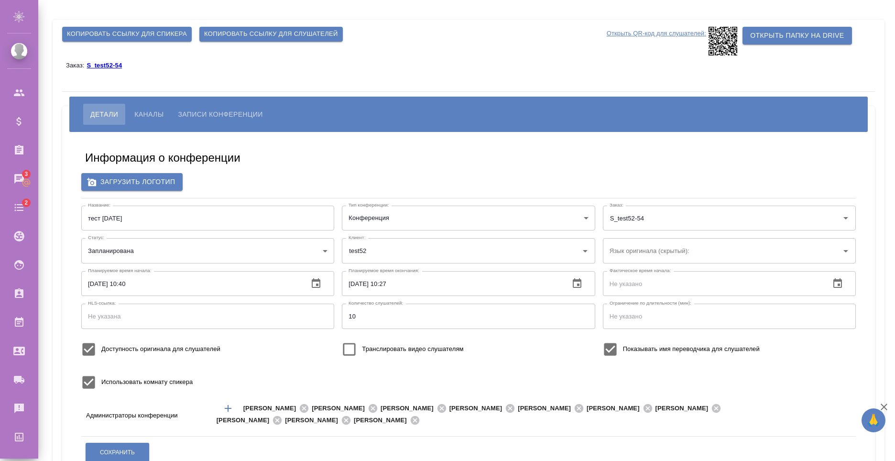
click at [158, 121] on button "Каналы" at bounding box center [149, 114] width 44 height 21
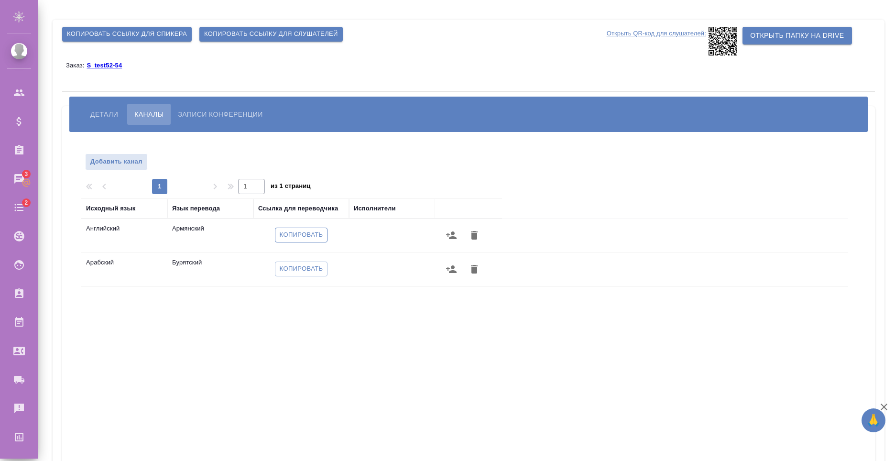
click at [315, 237] on span "Копировать" at bounding box center [302, 235] width 44 height 11
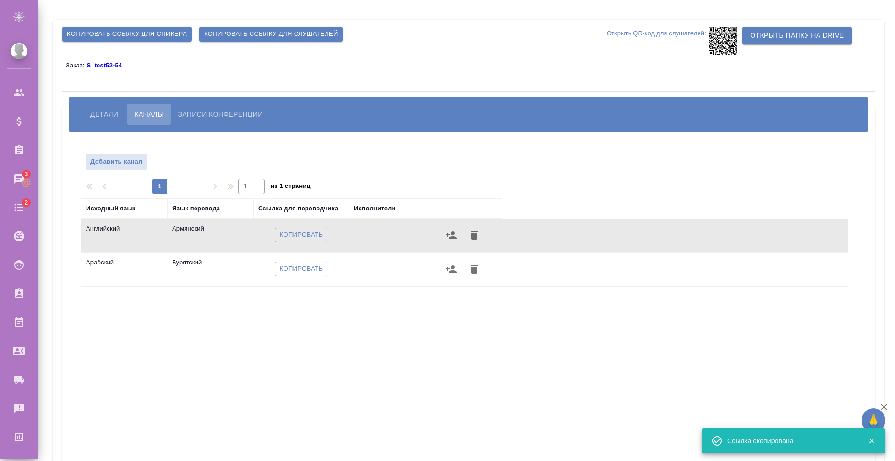
click at [99, 101] on div "[PERSON_NAME] Записи конференции" at bounding box center [468, 114] width 798 height 35
click at [102, 112] on span "Детали" at bounding box center [104, 114] width 28 height 11
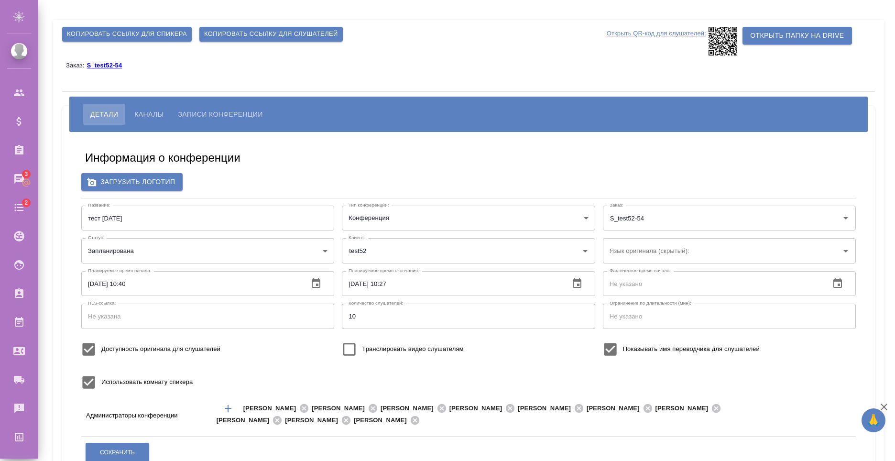
click at [142, 111] on span "Каналы" at bounding box center [148, 114] width 29 height 11
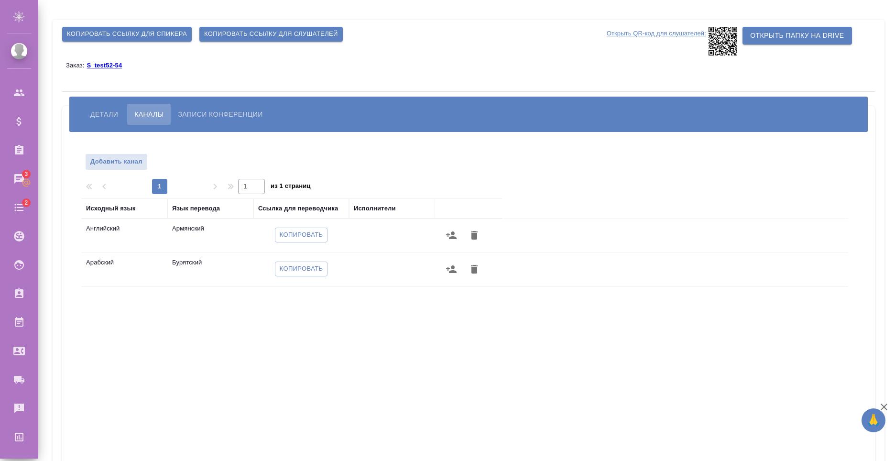
click at [90, 113] on button "Детали" at bounding box center [104, 114] width 42 height 21
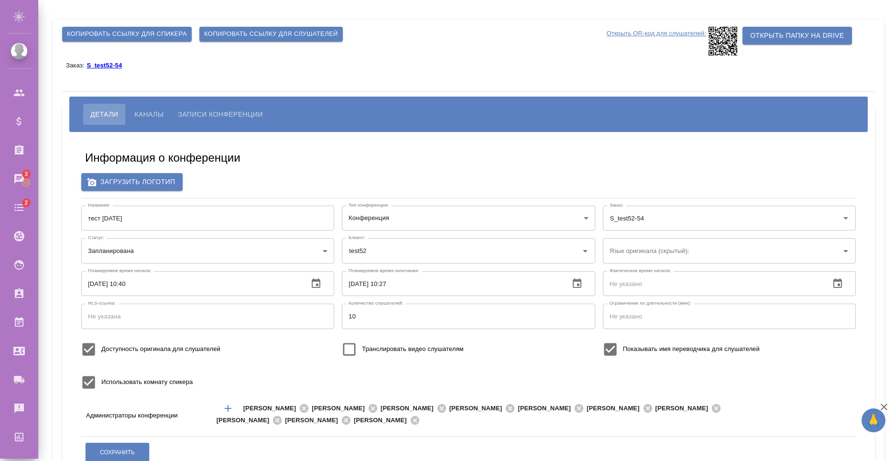
click at [124, 23] on div "Копировать ссылку для спикера" at bounding box center [126, 34] width 137 height 22
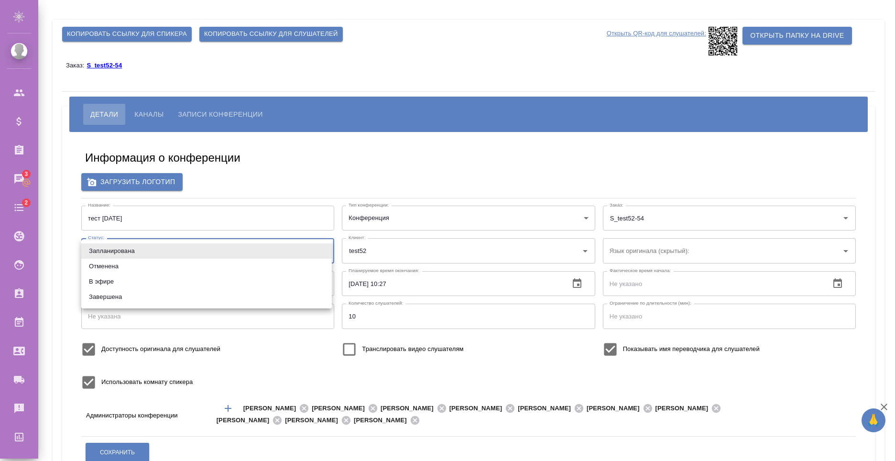
click at [142, 246] on body "🙏 .cls-1 fill:#fff; AWATERA [PERSON_NAME] Спецификации Заказы 3 Чаты 2 Todo Про…" at bounding box center [447, 230] width 895 height 461
click at [151, 285] on li "В эфире" at bounding box center [206, 281] width 251 height 15
type input "online"
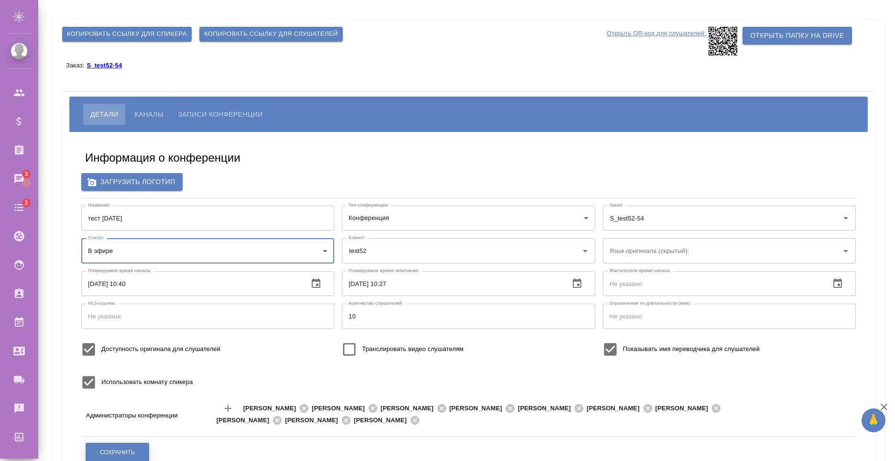
click at [127, 445] on button "Сохранить" at bounding box center [118, 453] width 64 height 20
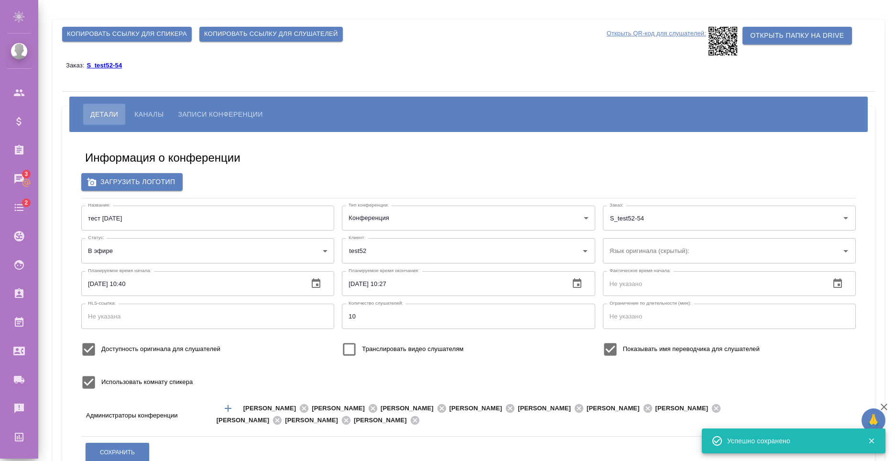
click at [416, 347] on span "Транслировать видео слушателям" at bounding box center [412, 349] width 101 height 10
click at [362, 347] on input "Транслировать видео слушателям" at bounding box center [349, 349] width 25 height 25
checkbox input "true"
click at [135, 446] on button "Сохранить" at bounding box center [118, 453] width 64 height 20
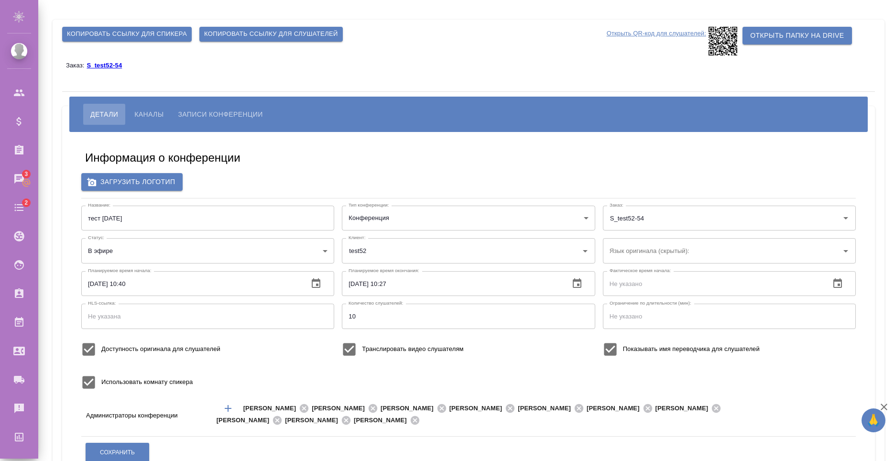
click at [346, 172] on div "Информация о конференции Загрузить логотип Название: тест [DATE] Название: Тип …" at bounding box center [469, 359] width 794 height 441
click at [141, 35] on span "Копировать ссылку для спикера" at bounding box center [127, 34] width 120 height 11
click at [144, 117] on span "Каналы" at bounding box center [148, 114] width 29 height 11
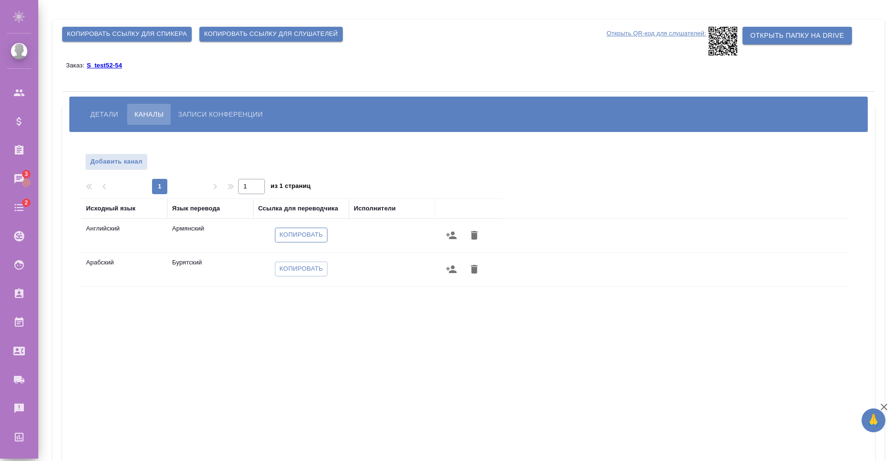
click at [308, 230] on span "Копировать" at bounding box center [302, 235] width 44 height 11
